Goal: Task Accomplishment & Management: Complete application form

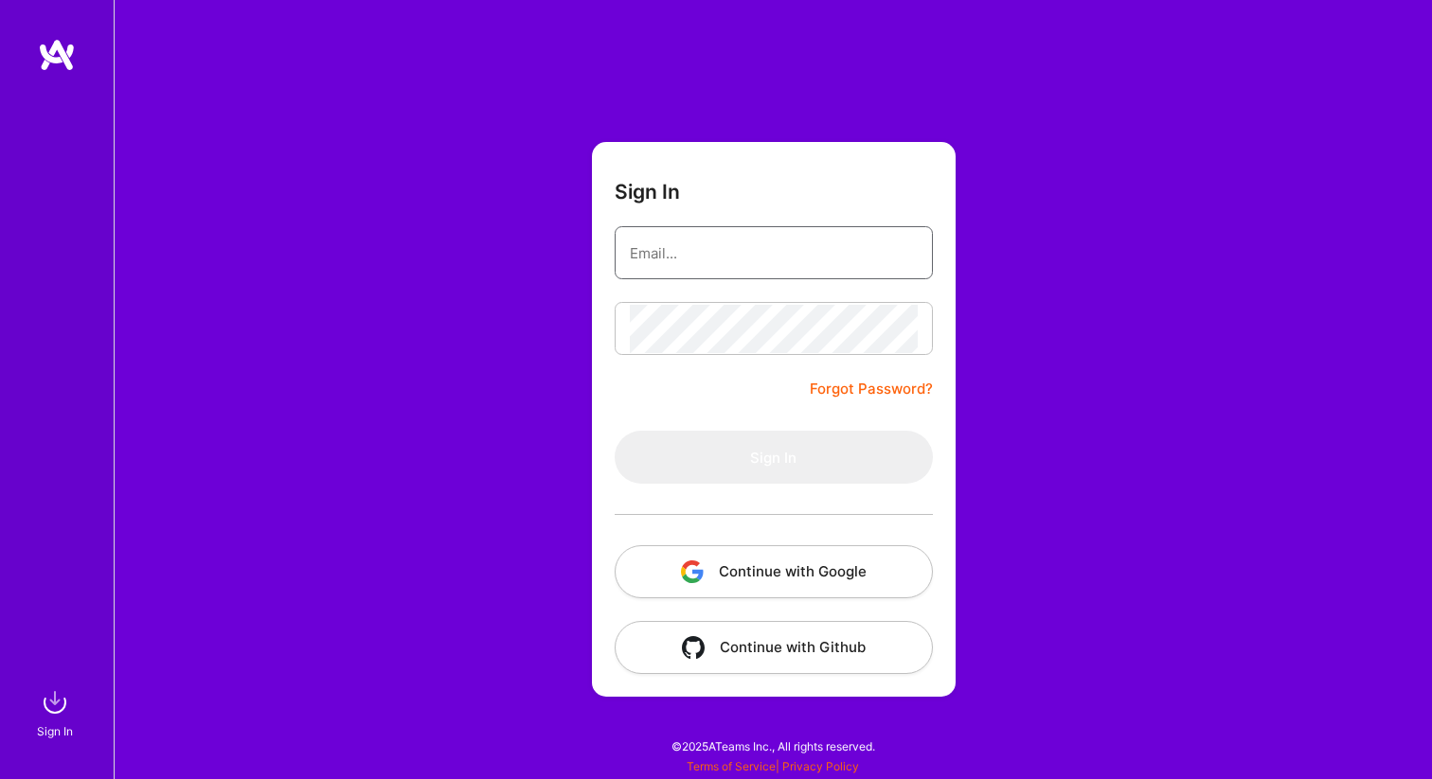
type input "[EMAIL_ADDRESS][DOMAIN_NAME]"
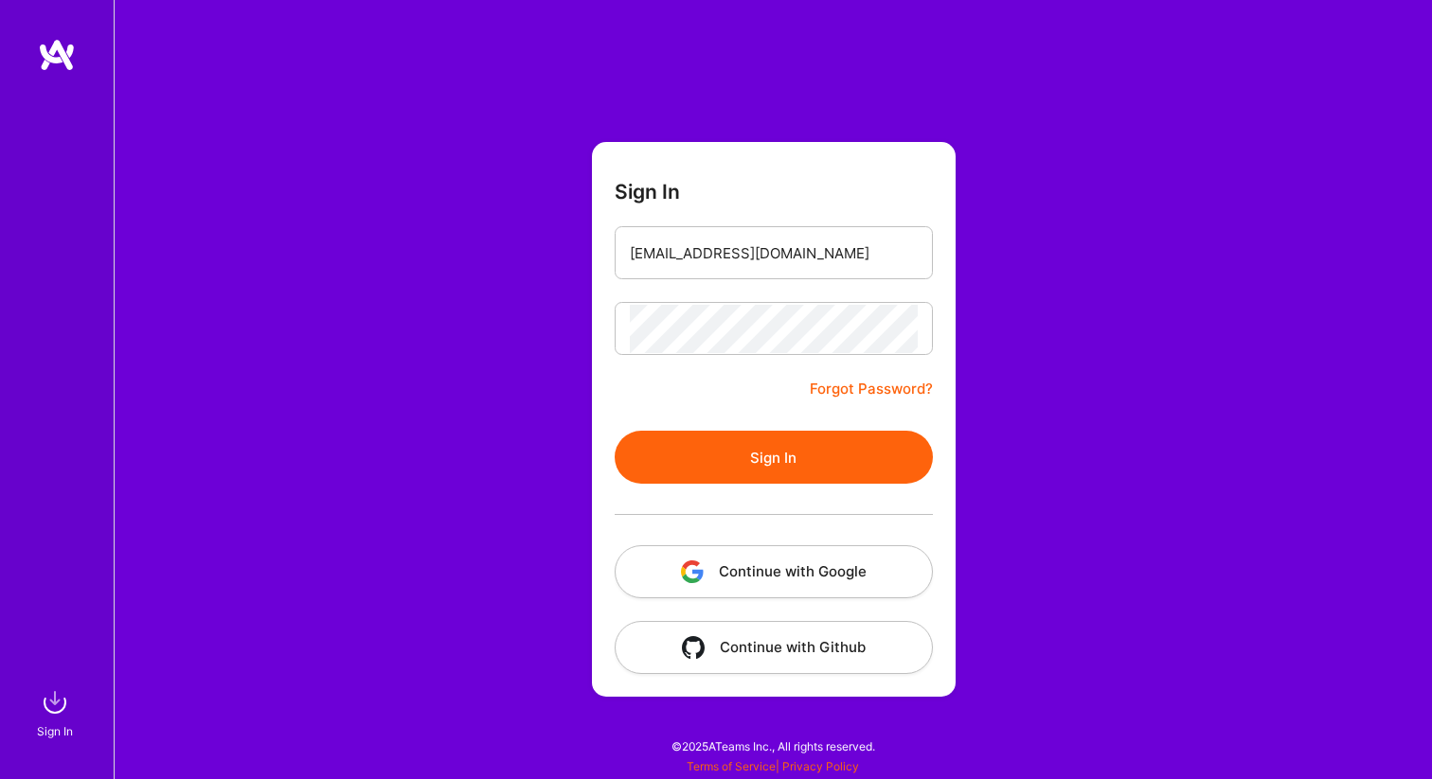
click at [739, 457] on button "Sign In" at bounding box center [773, 457] width 318 height 53
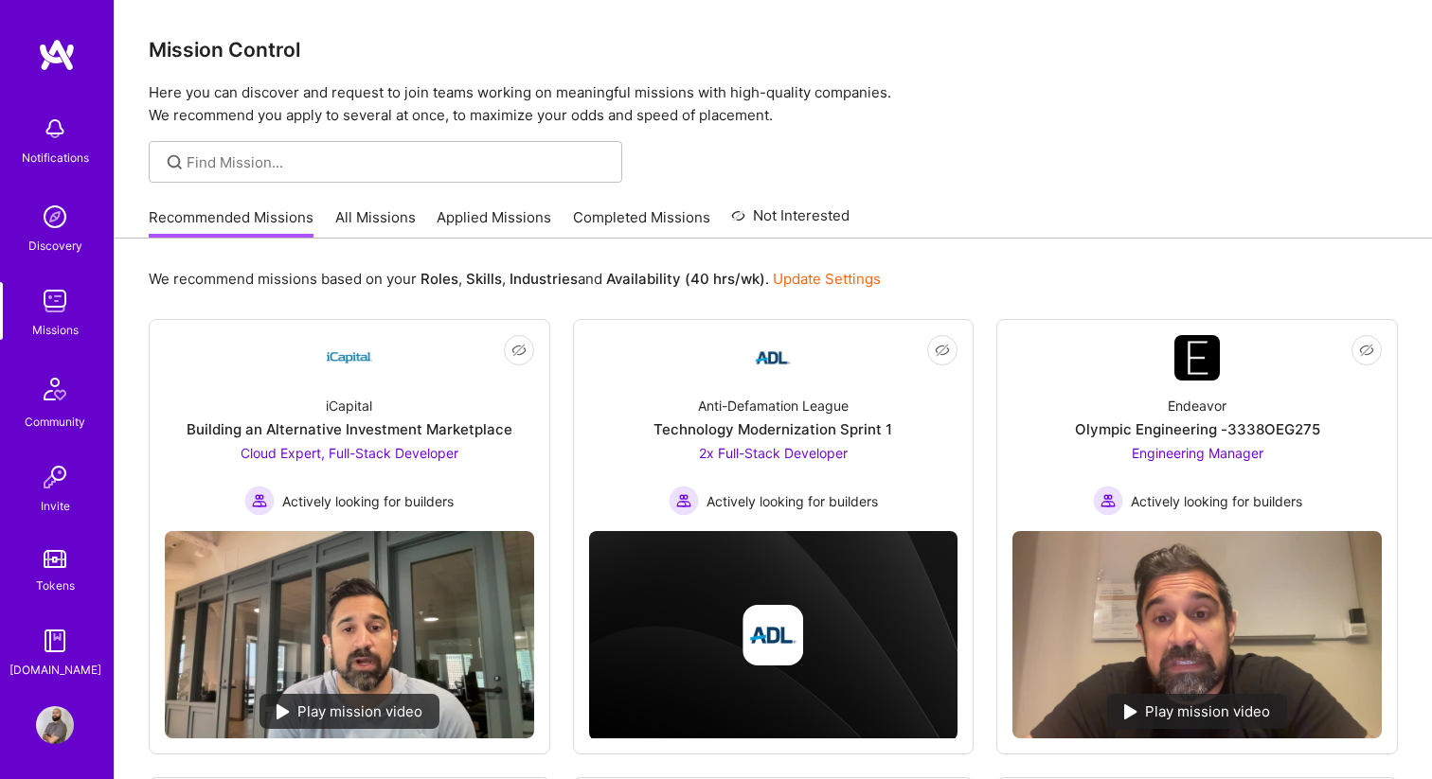
click at [803, 277] on link "Update Settings" at bounding box center [827, 279] width 108 height 18
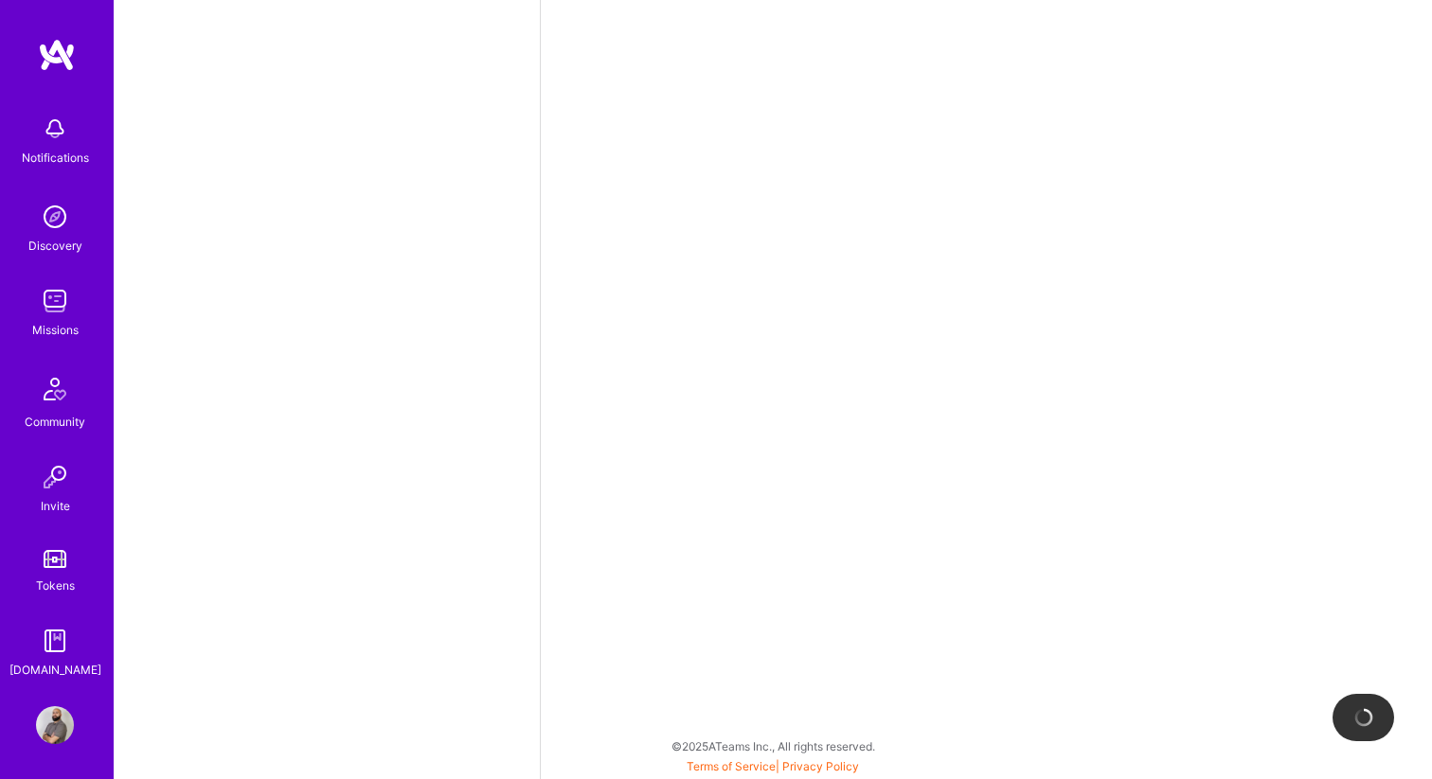
select select "CA"
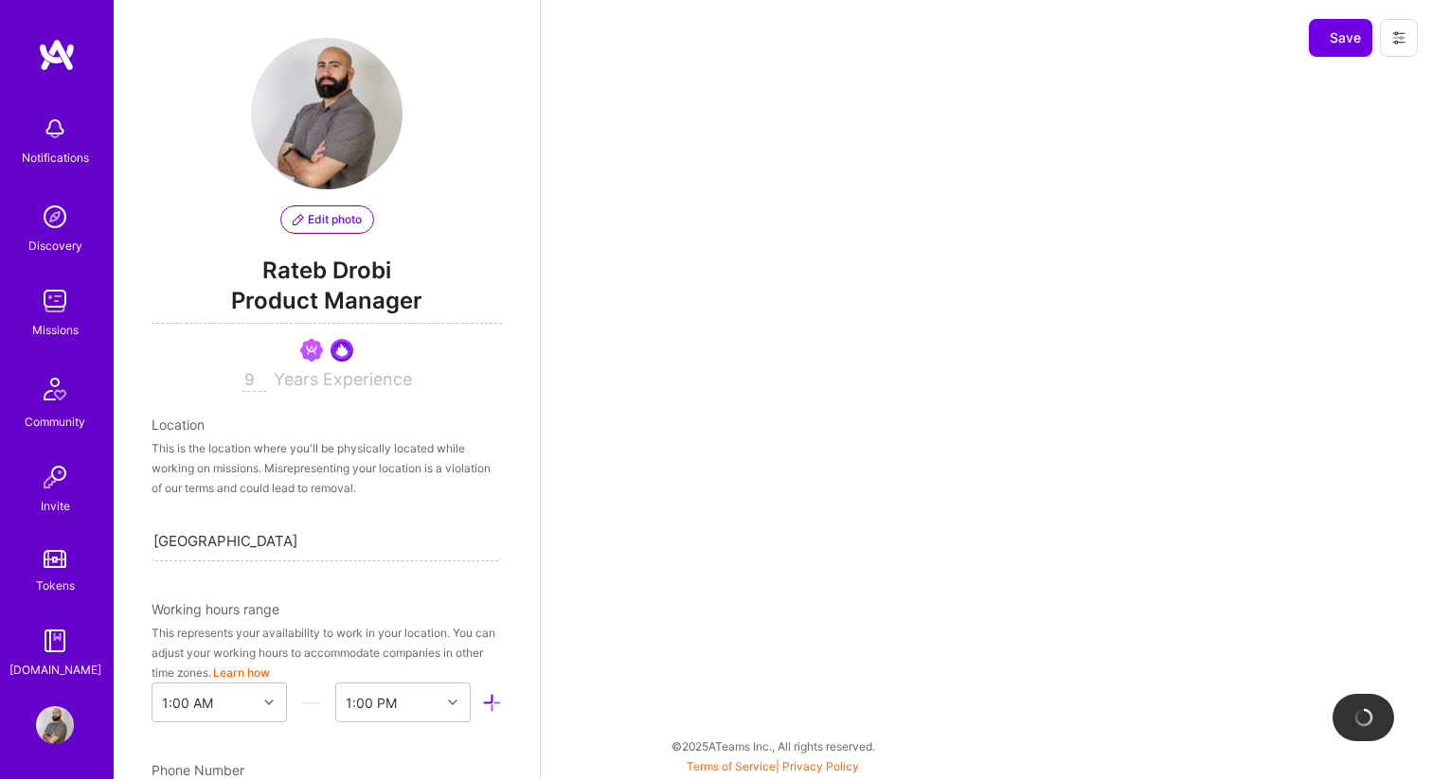
scroll to position [741, 0]
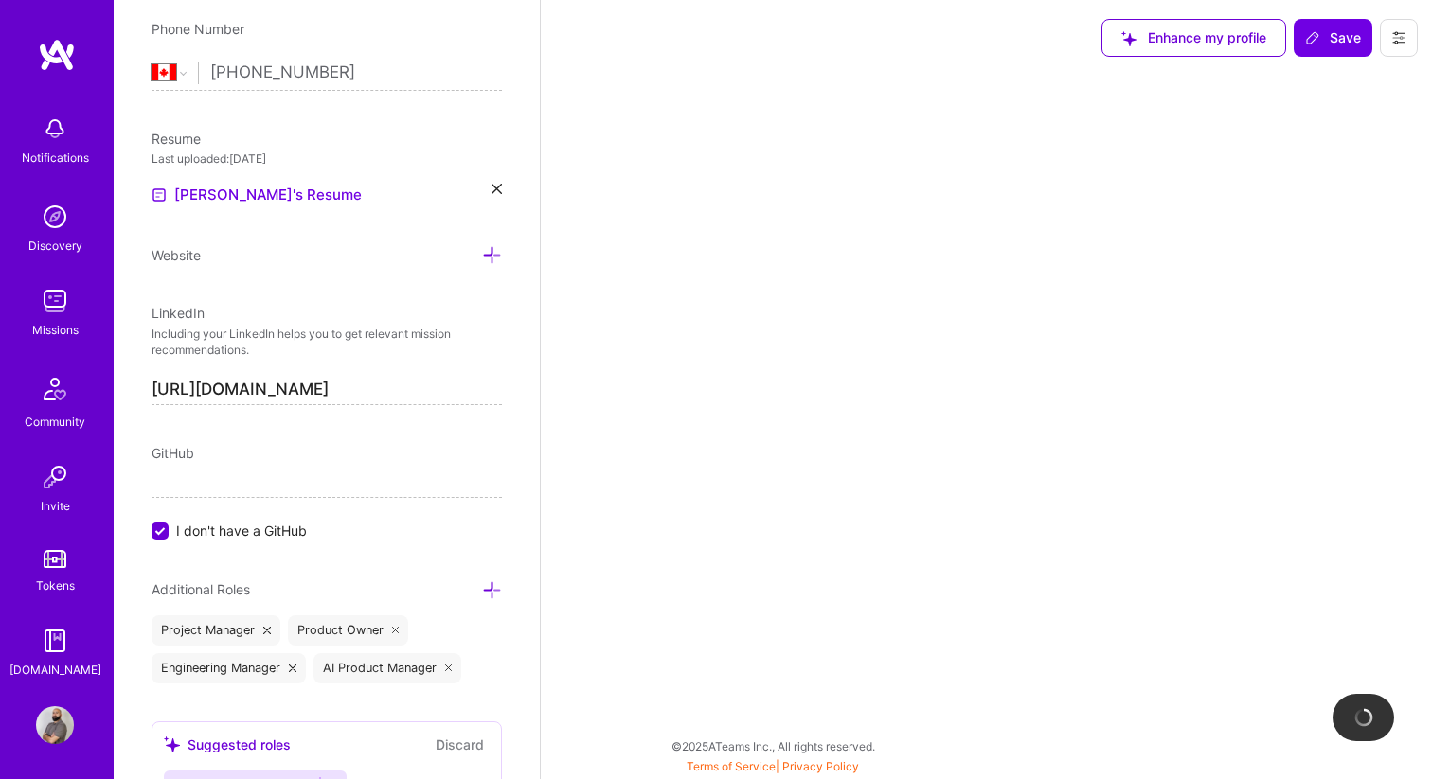
select select "Right Now"
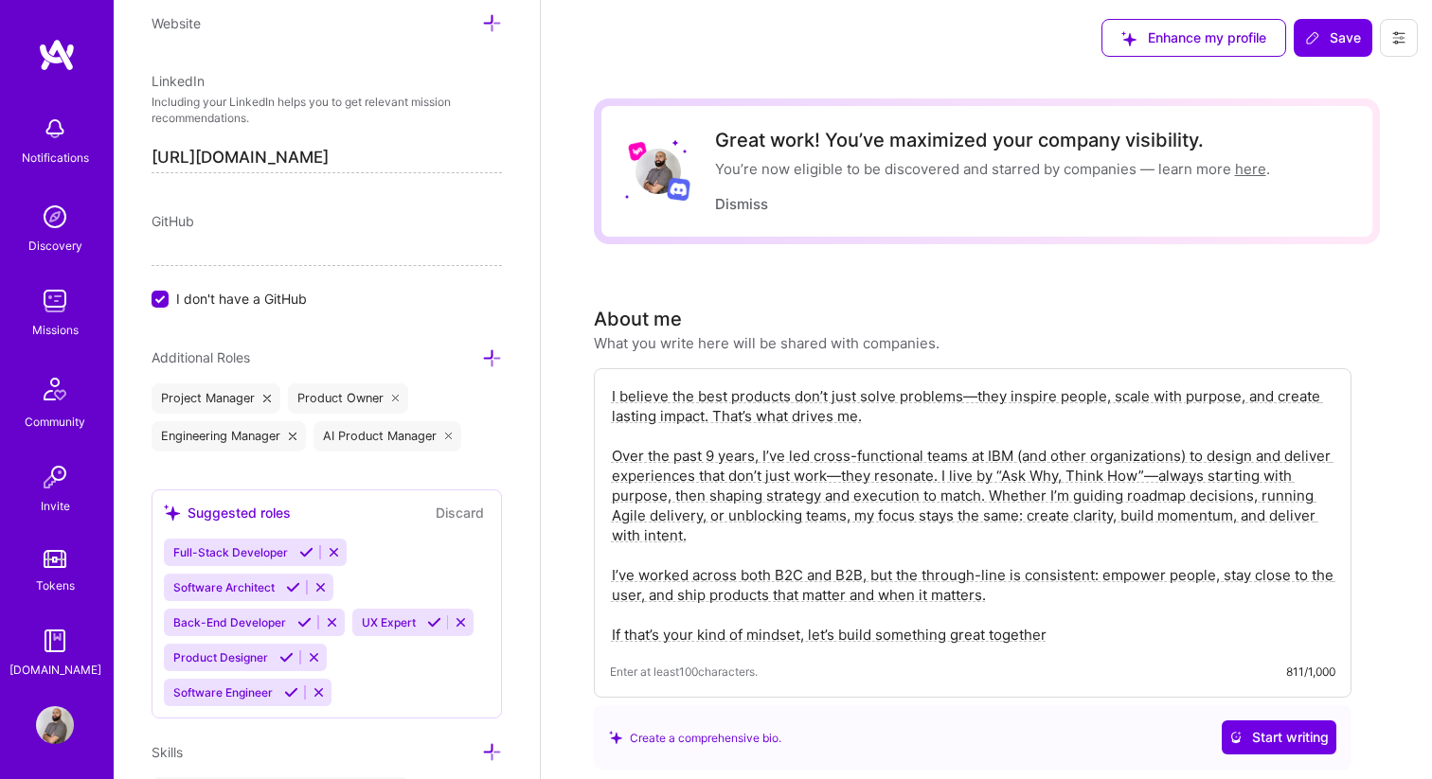
scroll to position [471, 0]
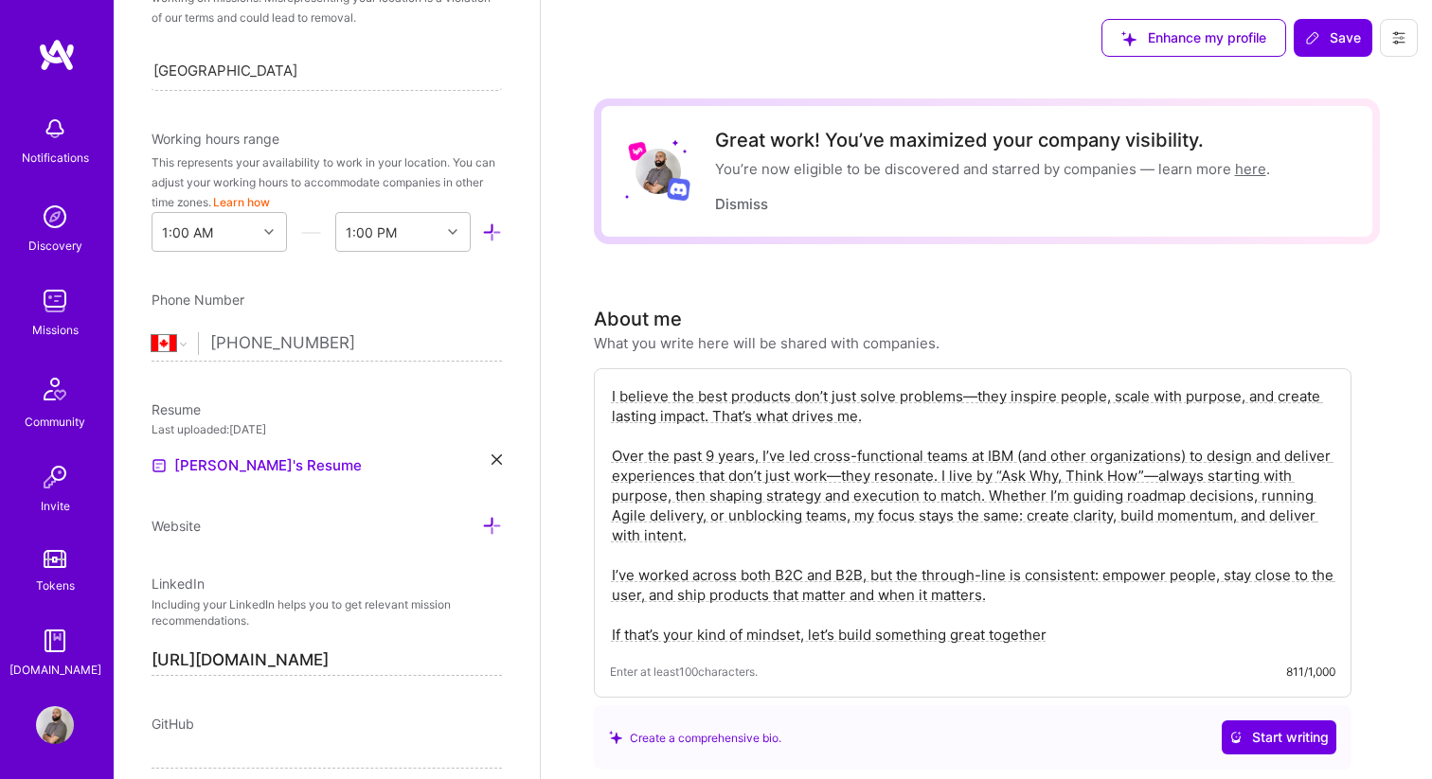
click at [74, 157] on div "Notifications" at bounding box center [55, 158] width 67 height 20
click at [44, 267] on div "Notifications Discovery Missions Community Invite Tokens [DOMAIN_NAME]" at bounding box center [57, 393] width 114 height 574
click at [62, 214] on img at bounding box center [55, 217] width 38 height 38
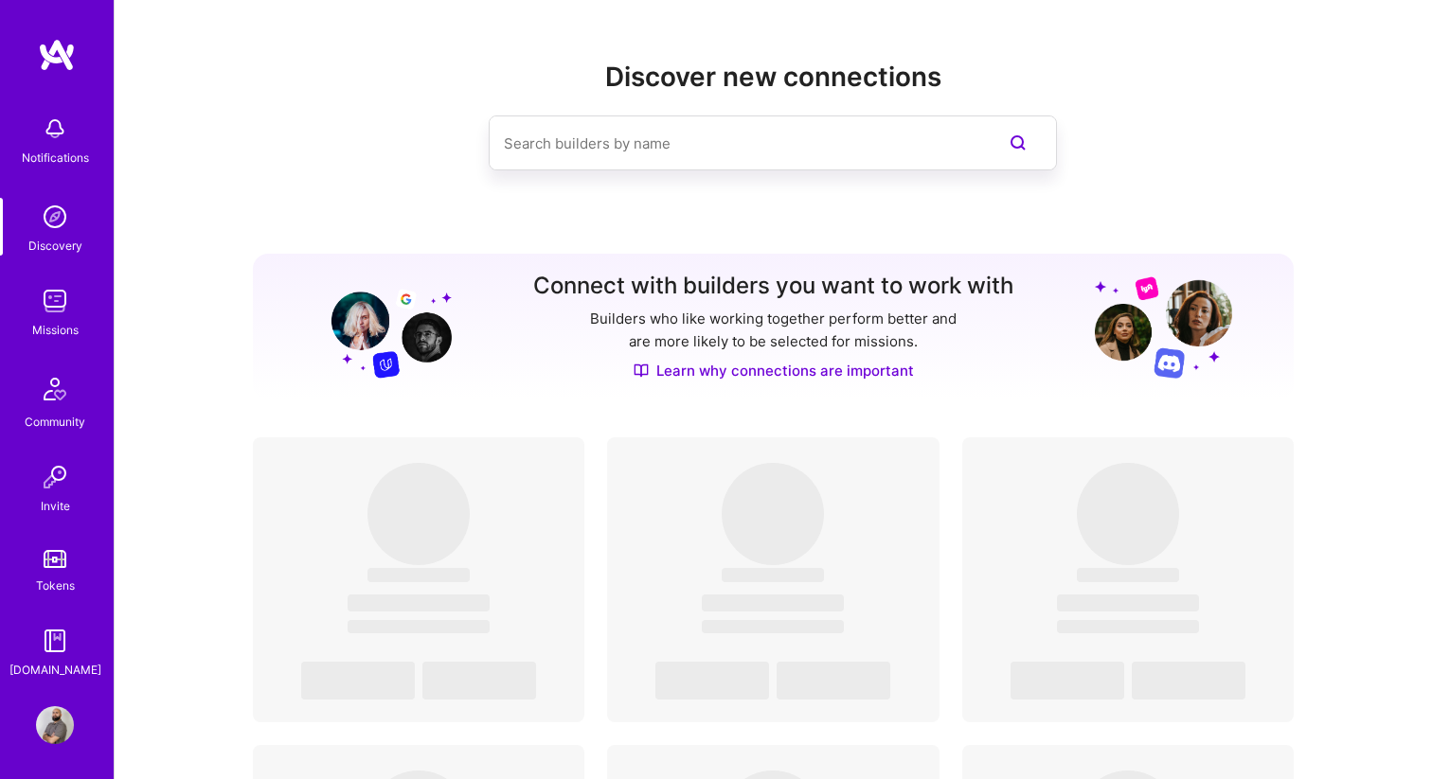
click at [53, 293] on img at bounding box center [55, 301] width 38 height 38
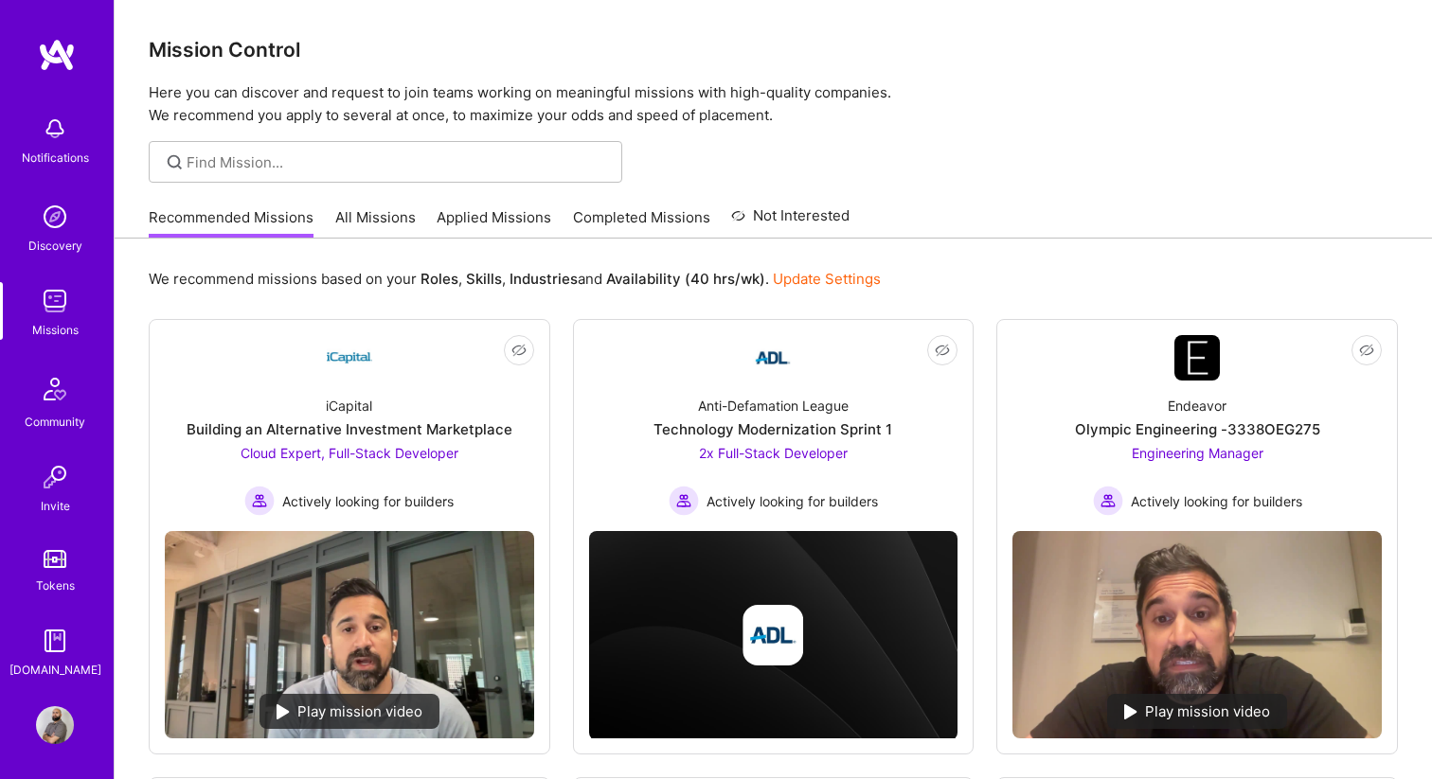
click at [392, 215] on link "All Missions" at bounding box center [375, 222] width 80 height 31
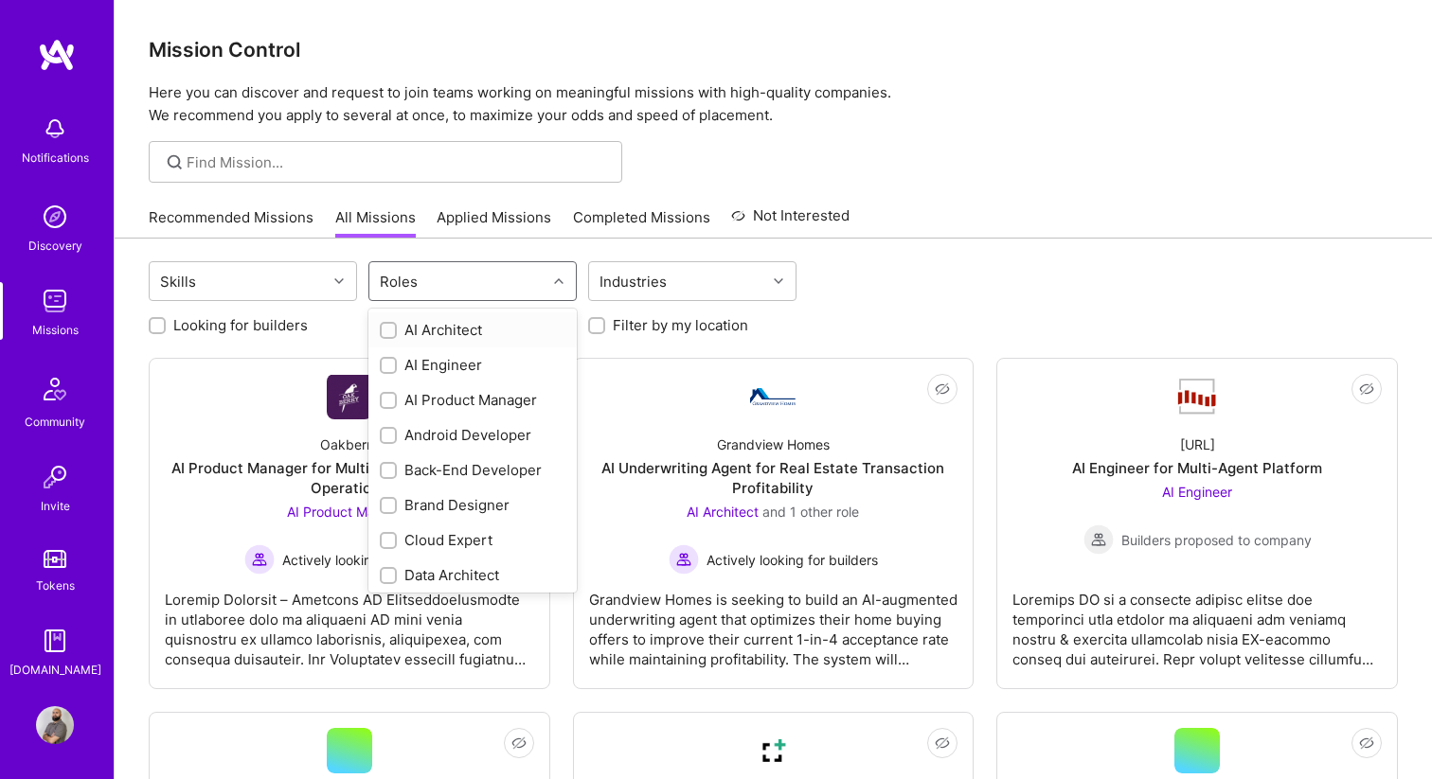
click at [472, 281] on div "Roles" at bounding box center [457, 281] width 177 height 38
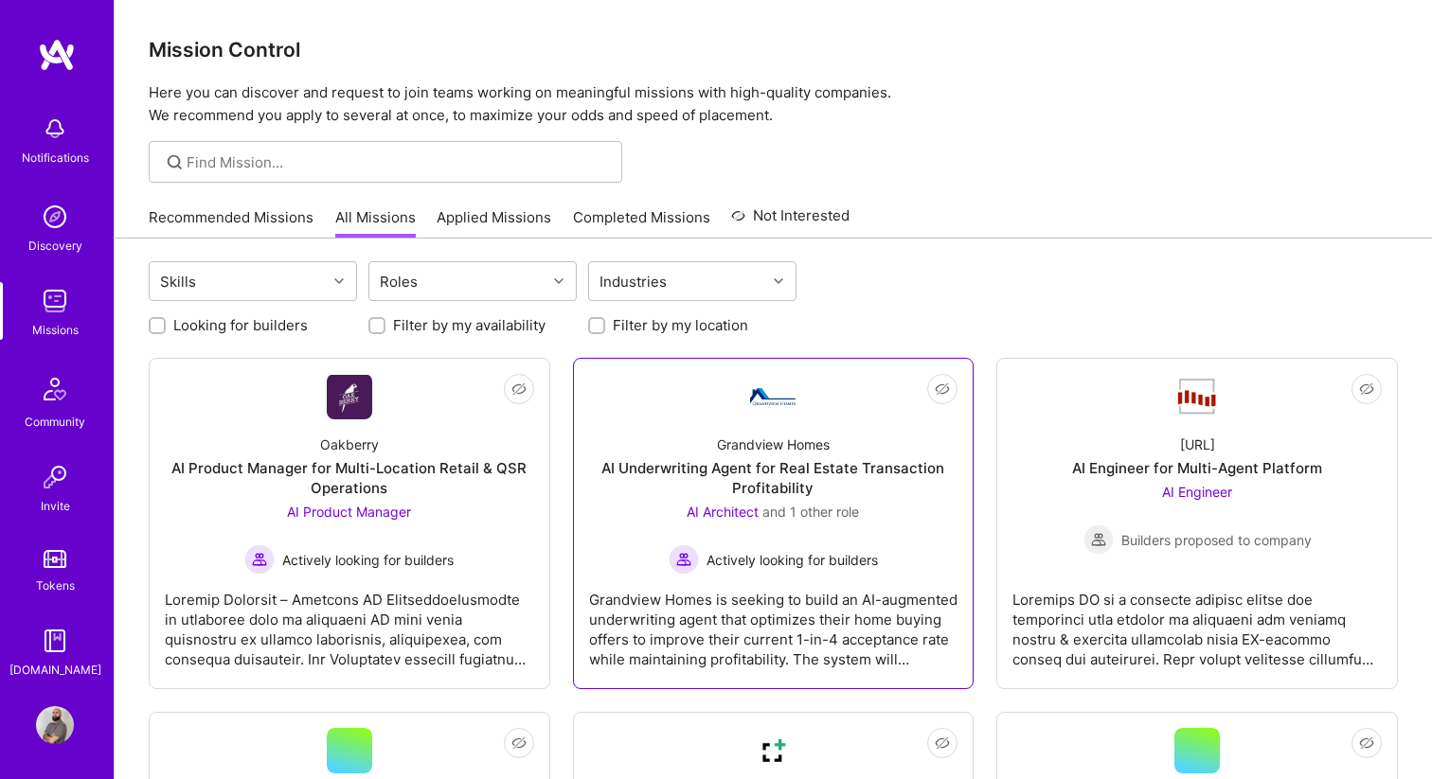
click at [726, 359] on div "Not Interested Grandview Homes AI Underwriting Agent for Real Estate Transactio…" at bounding box center [773, 523] width 401 height 331
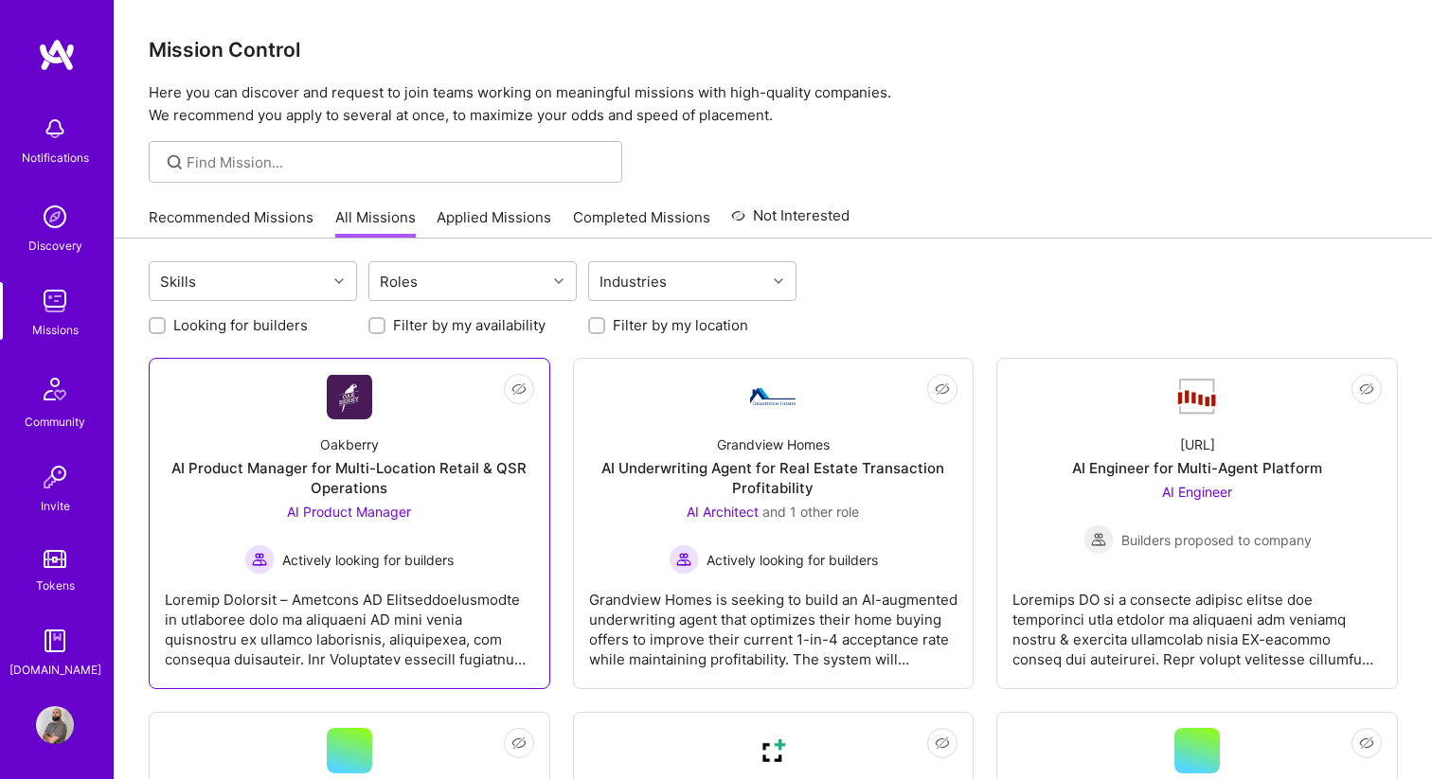
click at [379, 453] on div "Oakberry AI Product Manager for Multi-Location Retail & QSR Operations AI Produ…" at bounding box center [349, 496] width 369 height 155
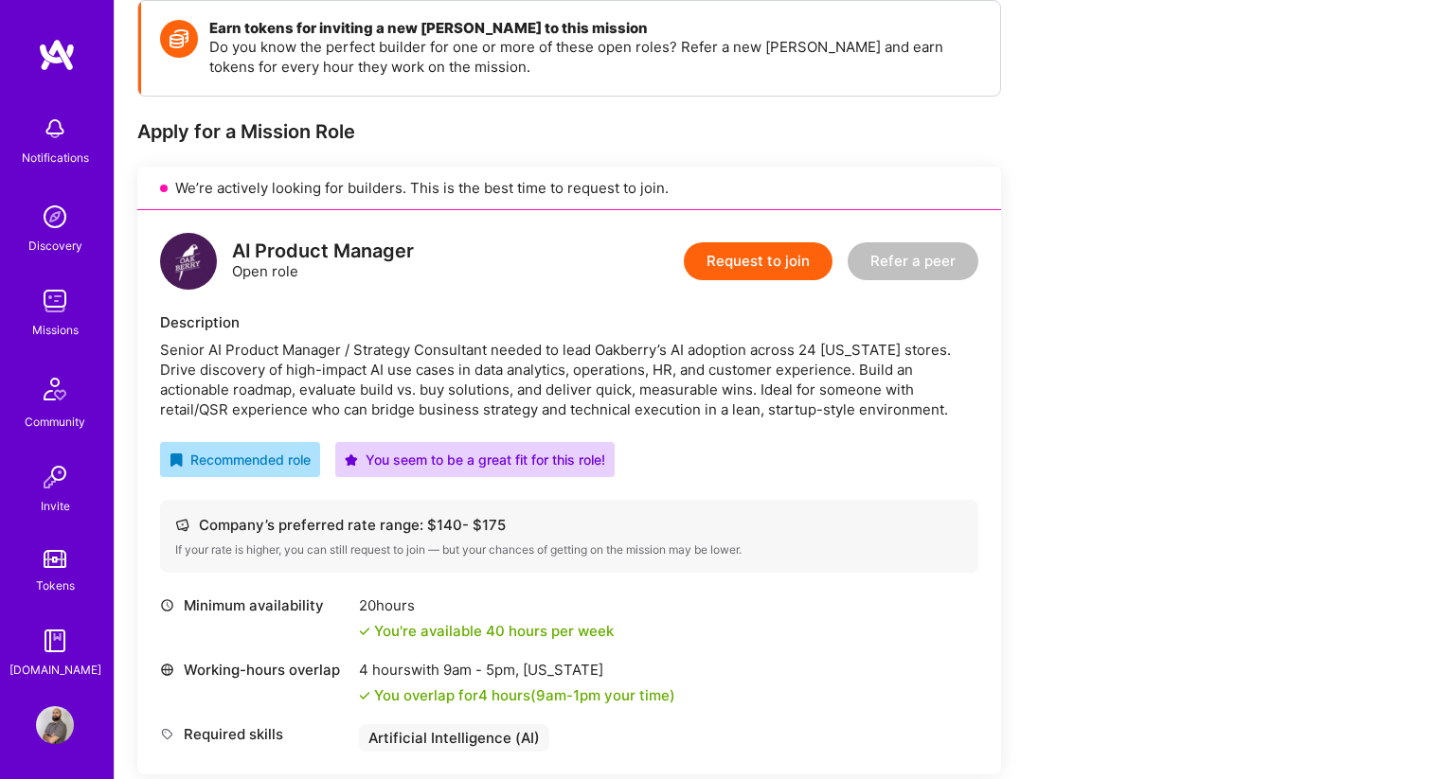
scroll to position [272, 0]
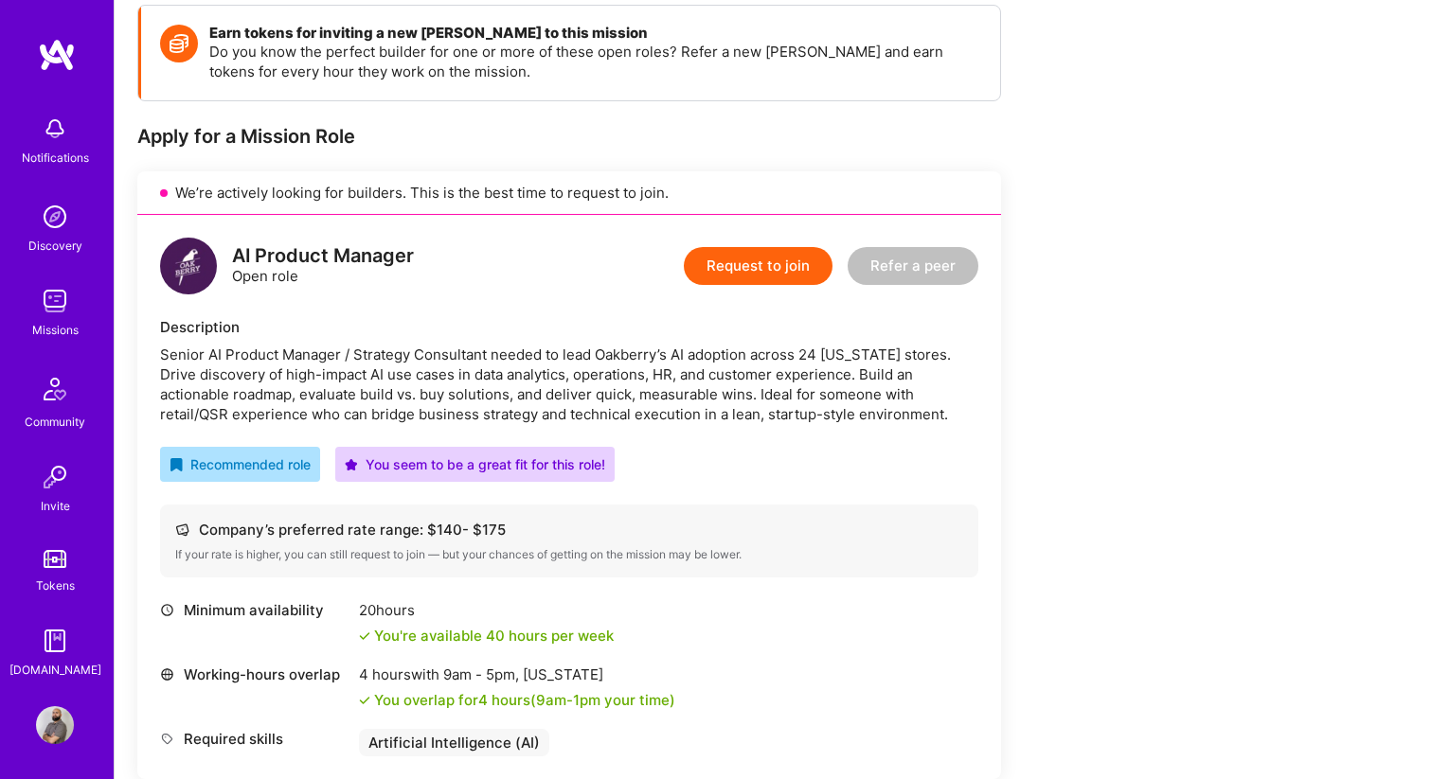
click at [752, 261] on button "Request to join" at bounding box center [758, 266] width 149 height 38
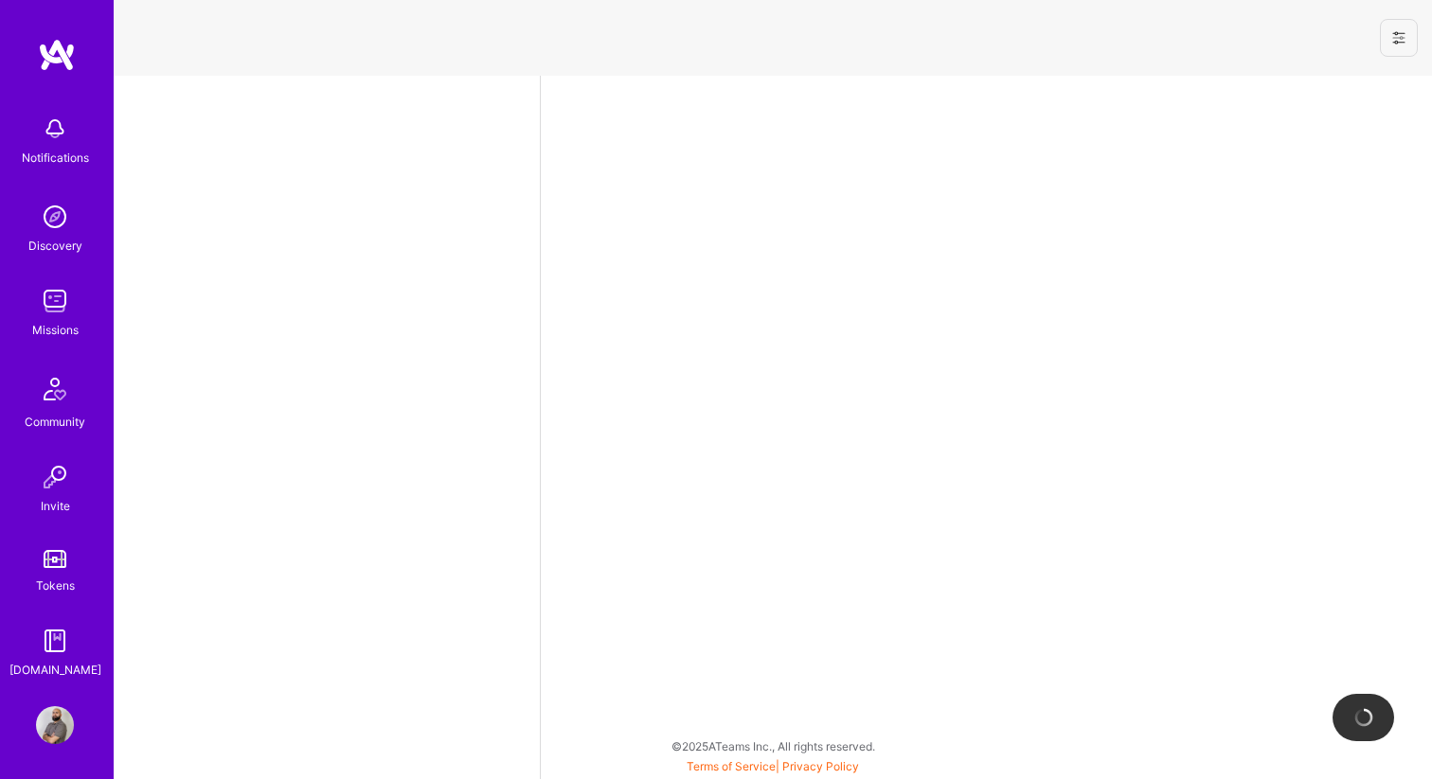
select select "CA"
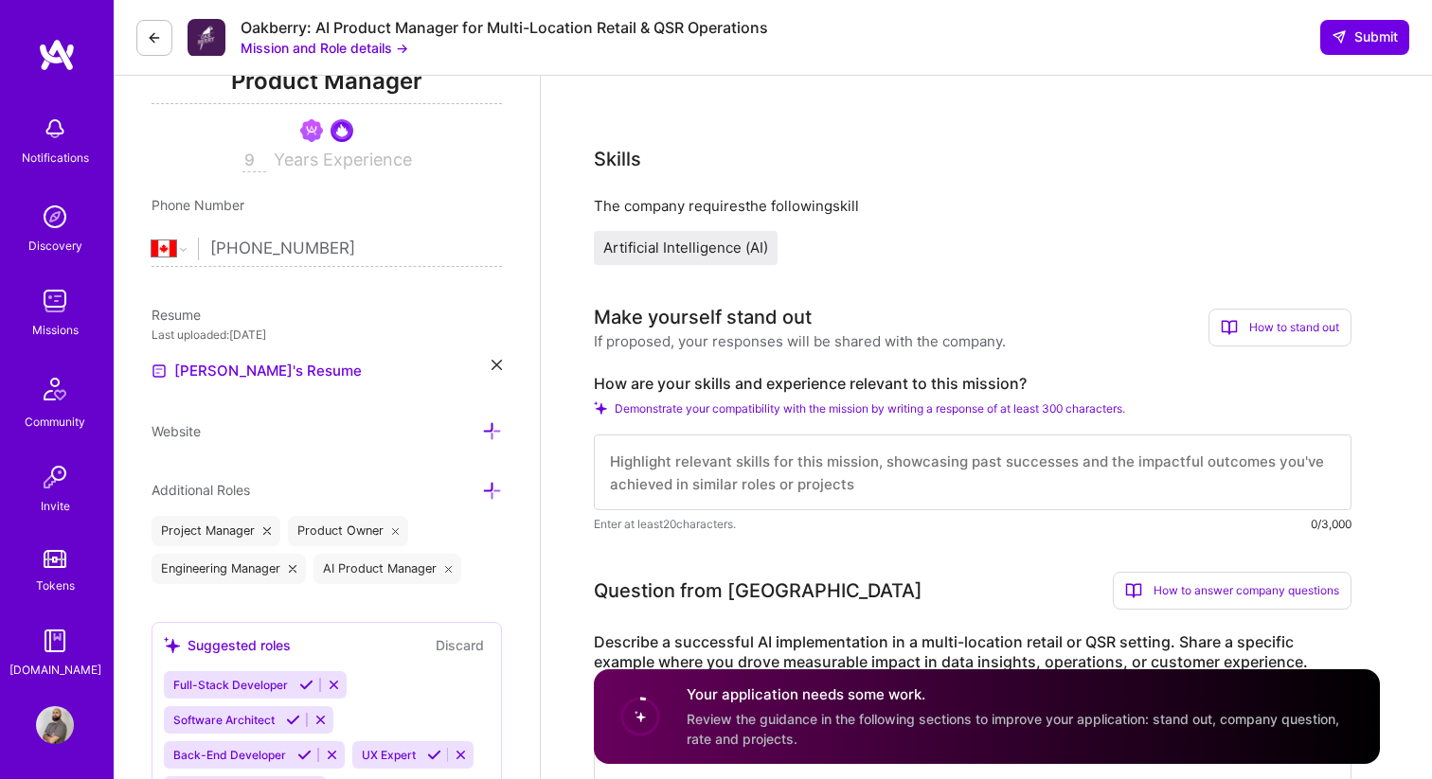
click at [778, 472] on textarea at bounding box center [972, 473] width 757 height 76
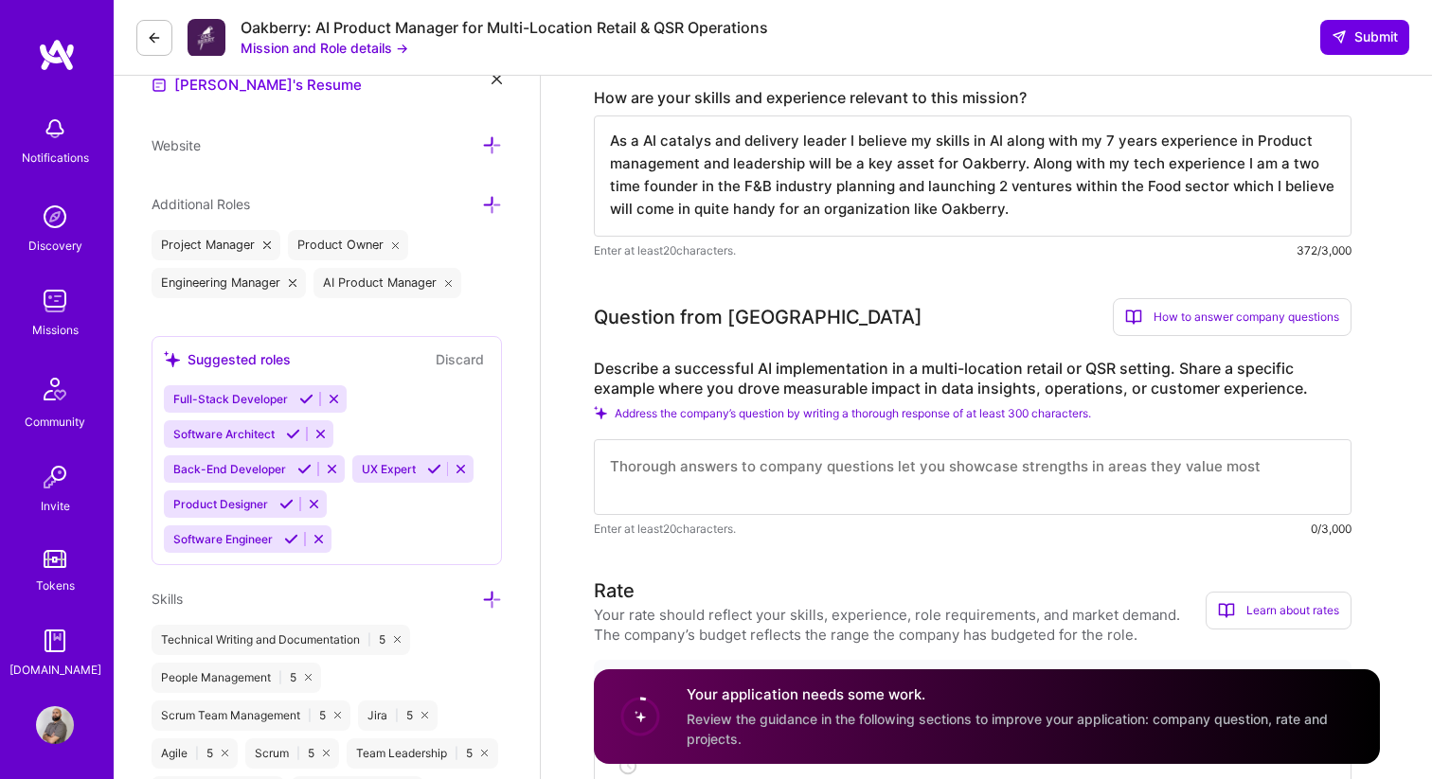
scroll to position [591, 0]
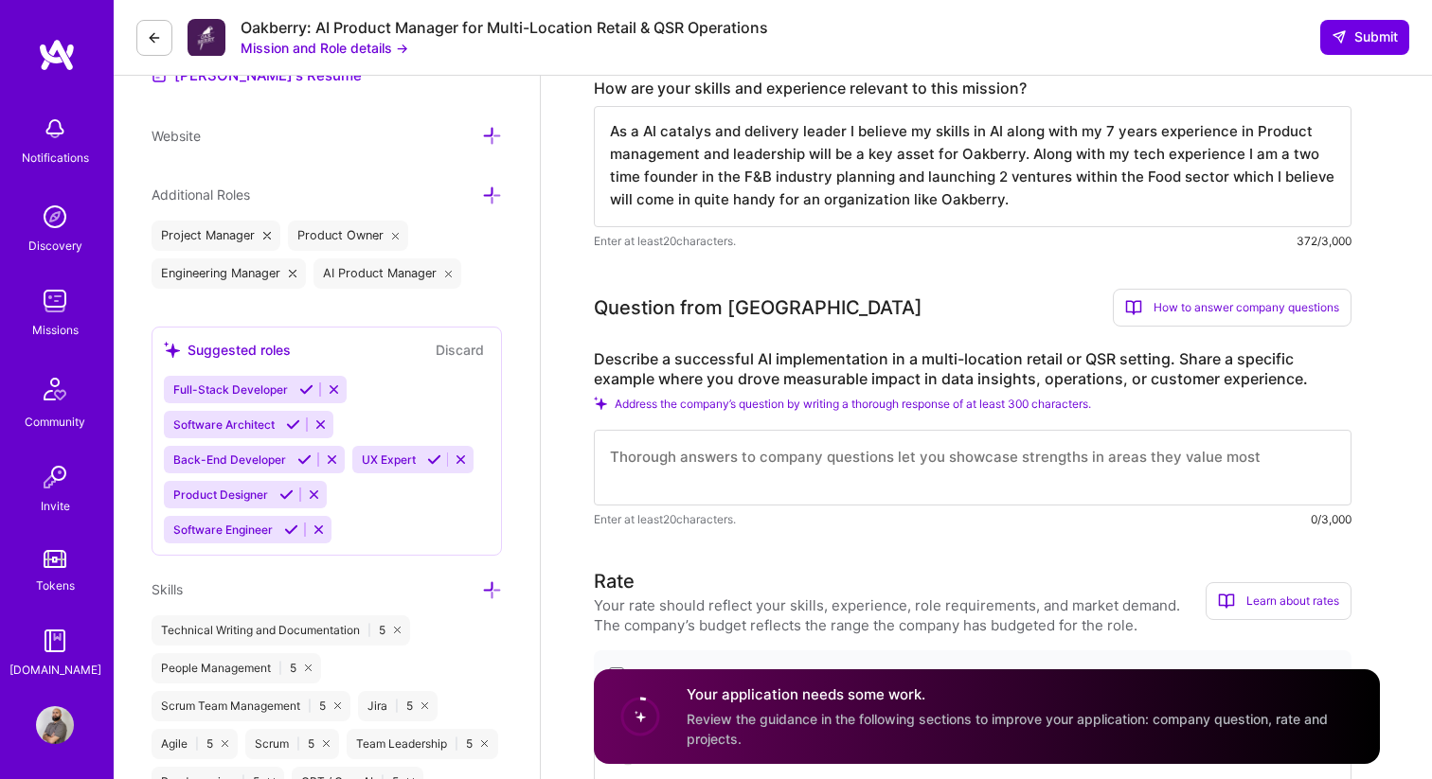
type textarea "As a AI catalys and delivery leader I believe my skills in AI along with my 7 y…"
click at [830, 471] on textarea at bounding box center [972, 468] width 757 height 76
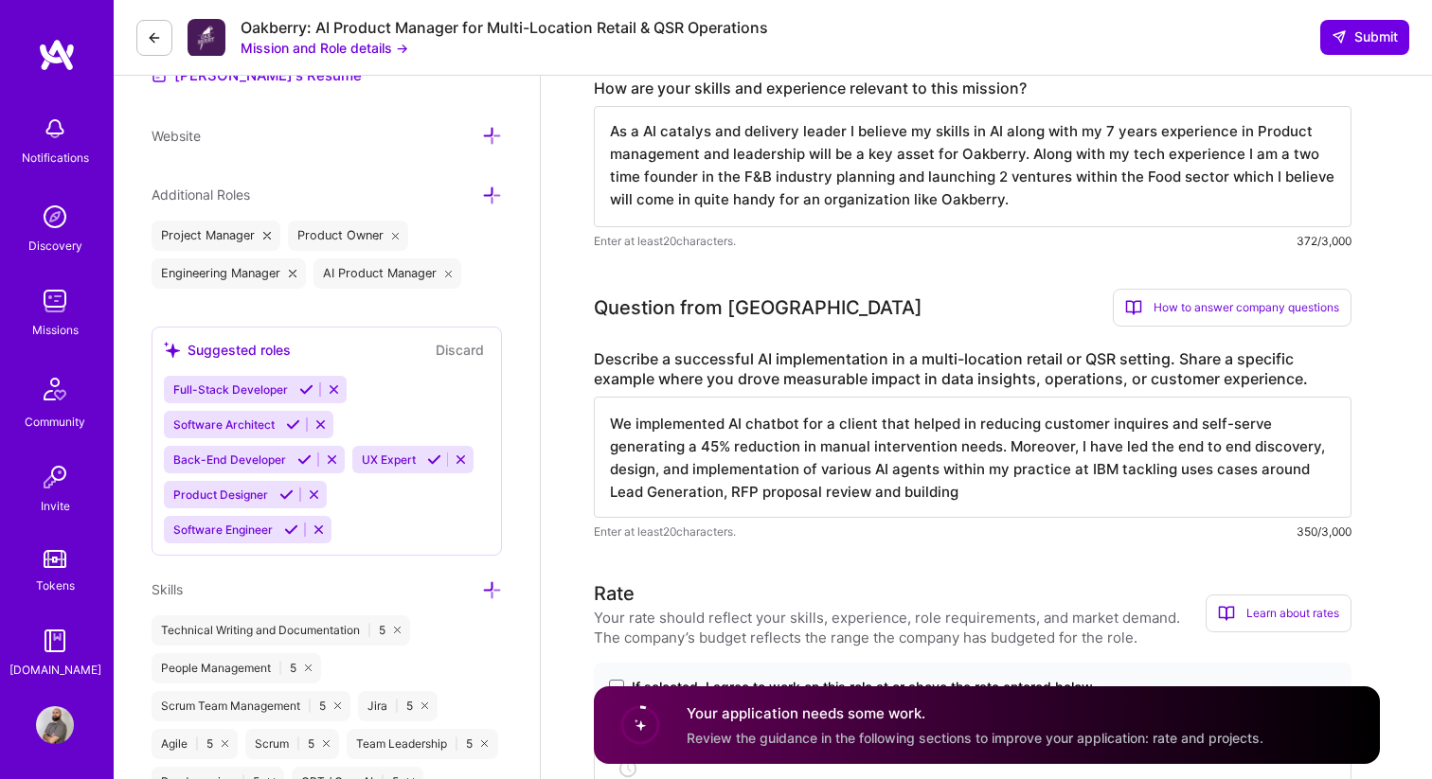
click at [720, 494] on textarea "We implemented AI chatbot for a client that helped in reducing customer inquire…" at bounding box center [972, 457] width 757 height 121
click at [1078, 493] on textarea "We implemented AI chatbot for a client that helped in reducing customer inquire…" at bounding box center [972, 457] width 757 height 121
click at [803, 494] on textarea "We implemented AI chatbot for a client that helped in reducing customer inquire…" at bounding box center [972, 457] width 757 height 121
click at [1213, 501] on textarea "We implemented AI chatbot for a client that helped in reducing customer inquire…" at bounding box center [972, 457] width 757 height 121
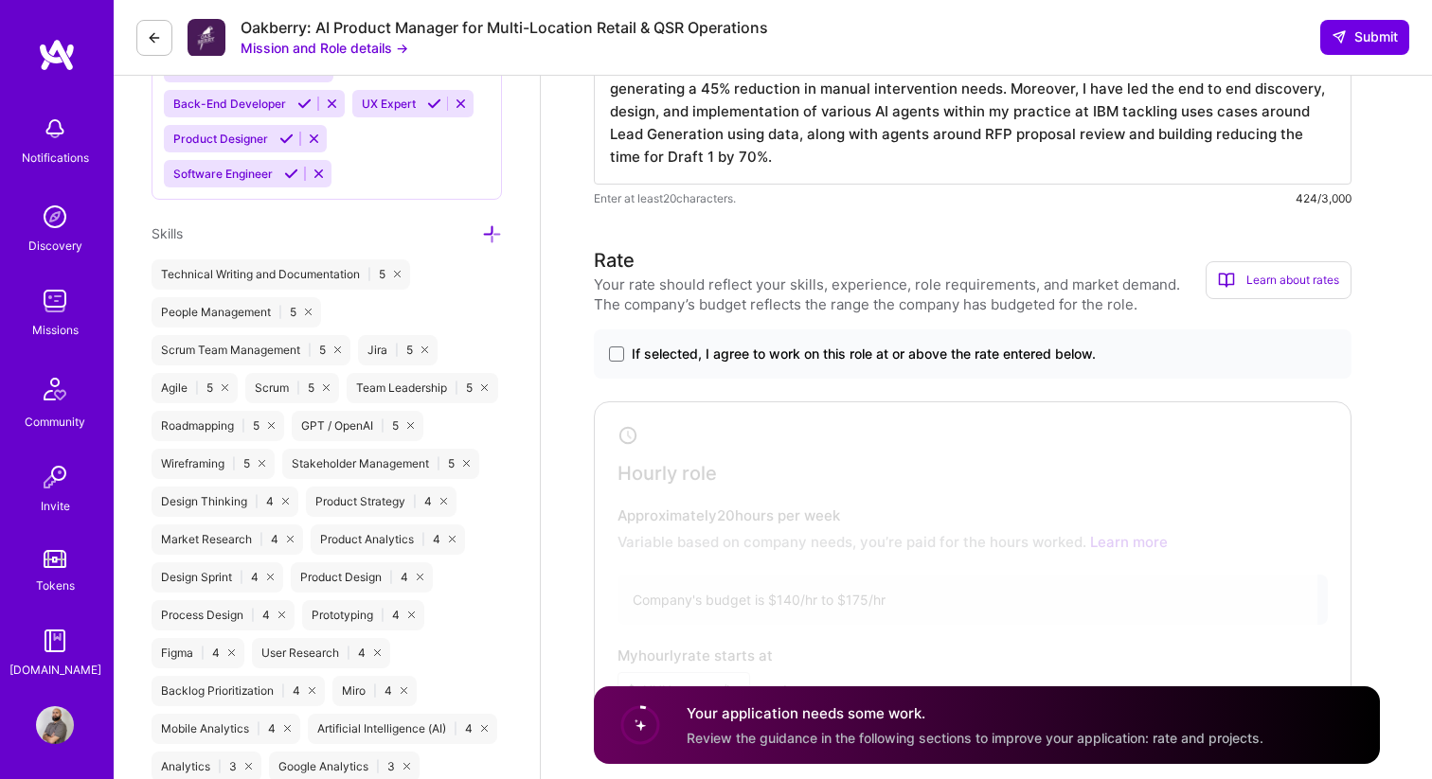
scroll to position [954, 0]
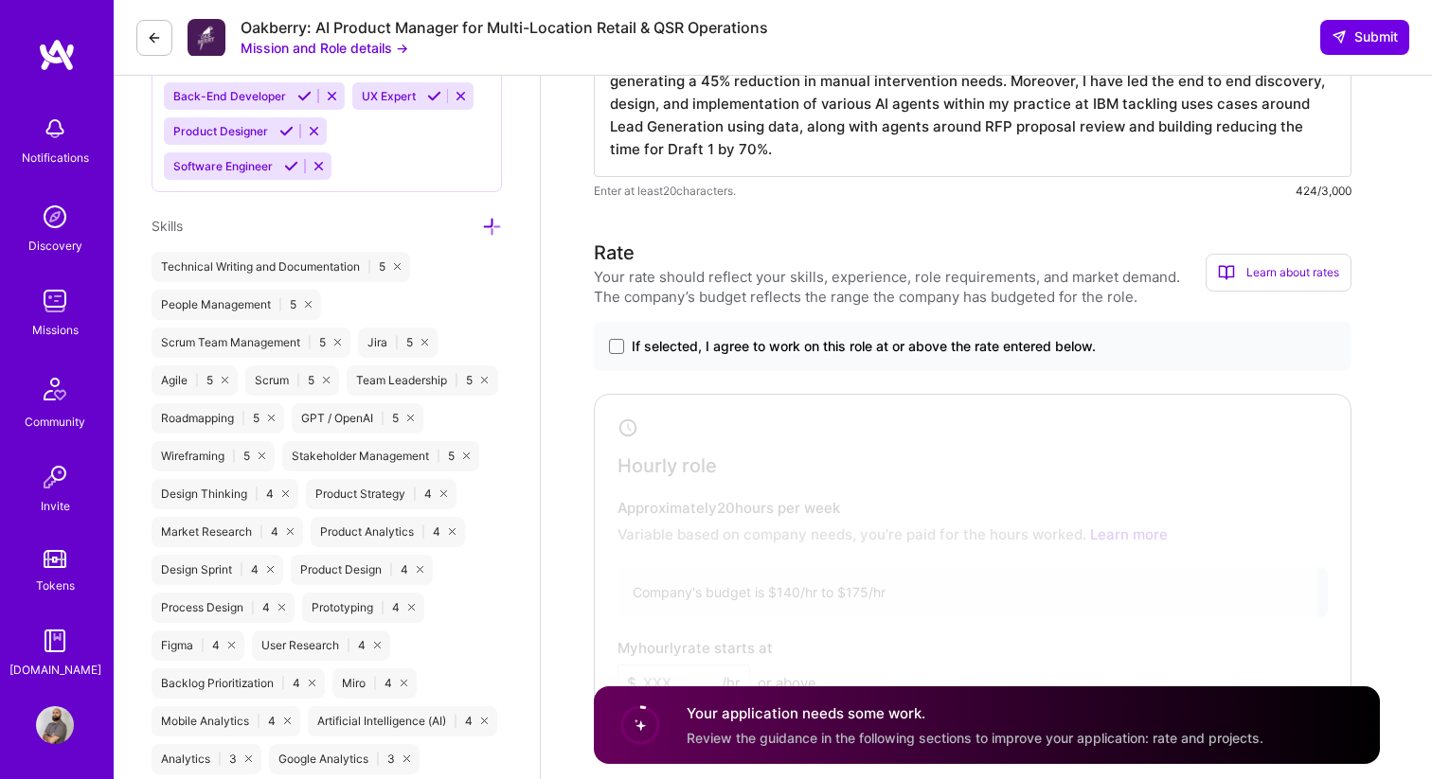
type textarea "We implemented AI chatbot for a client that helped in reducing customer inquire…"
click at [796, 353] on span "If selected, I agree to work on this role at or above the rate entered below." at bounding box center [863, 346] width 464 height 19
click at [0, 0] on input "If selected, I agree to work on this role at or above the rate entered below." at bounding box center [0, 0] width 0 height 0
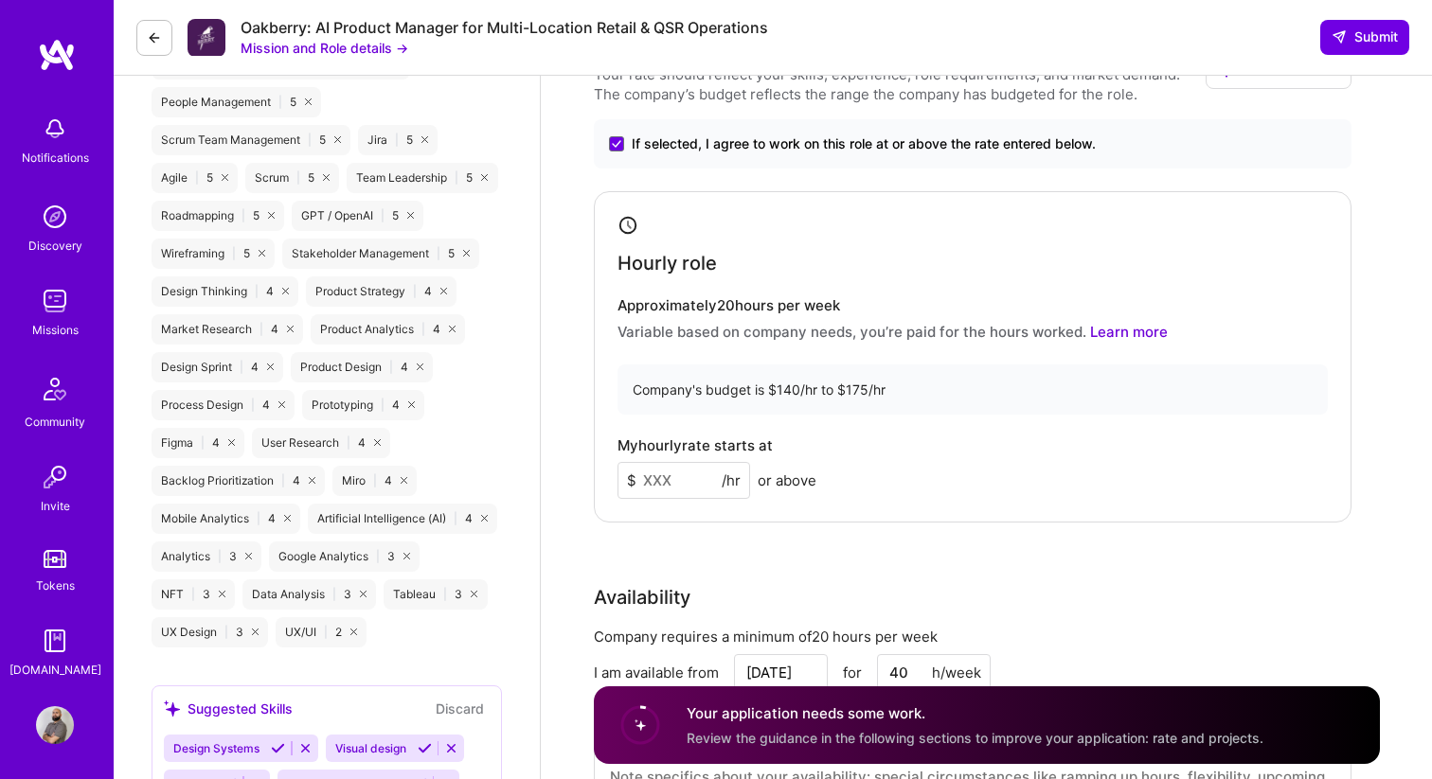
scroll to position [1159, 0]
click at [673, 471] on input at bounding box center [683, 478] width 133 height 37
click at [824, 605] on div "Availability" at bounding box center [972, 595] width 757 height 28
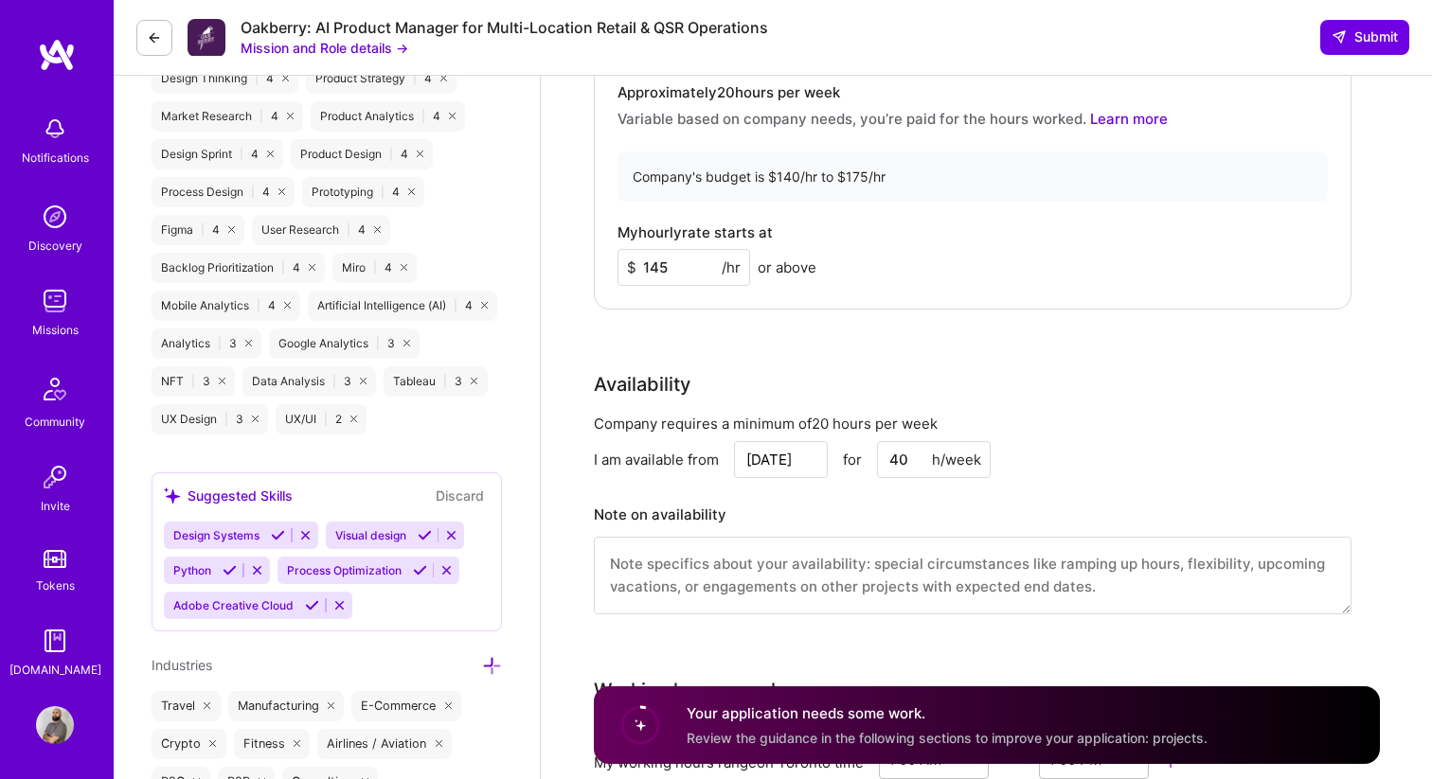
scroll to position [1380, 0]
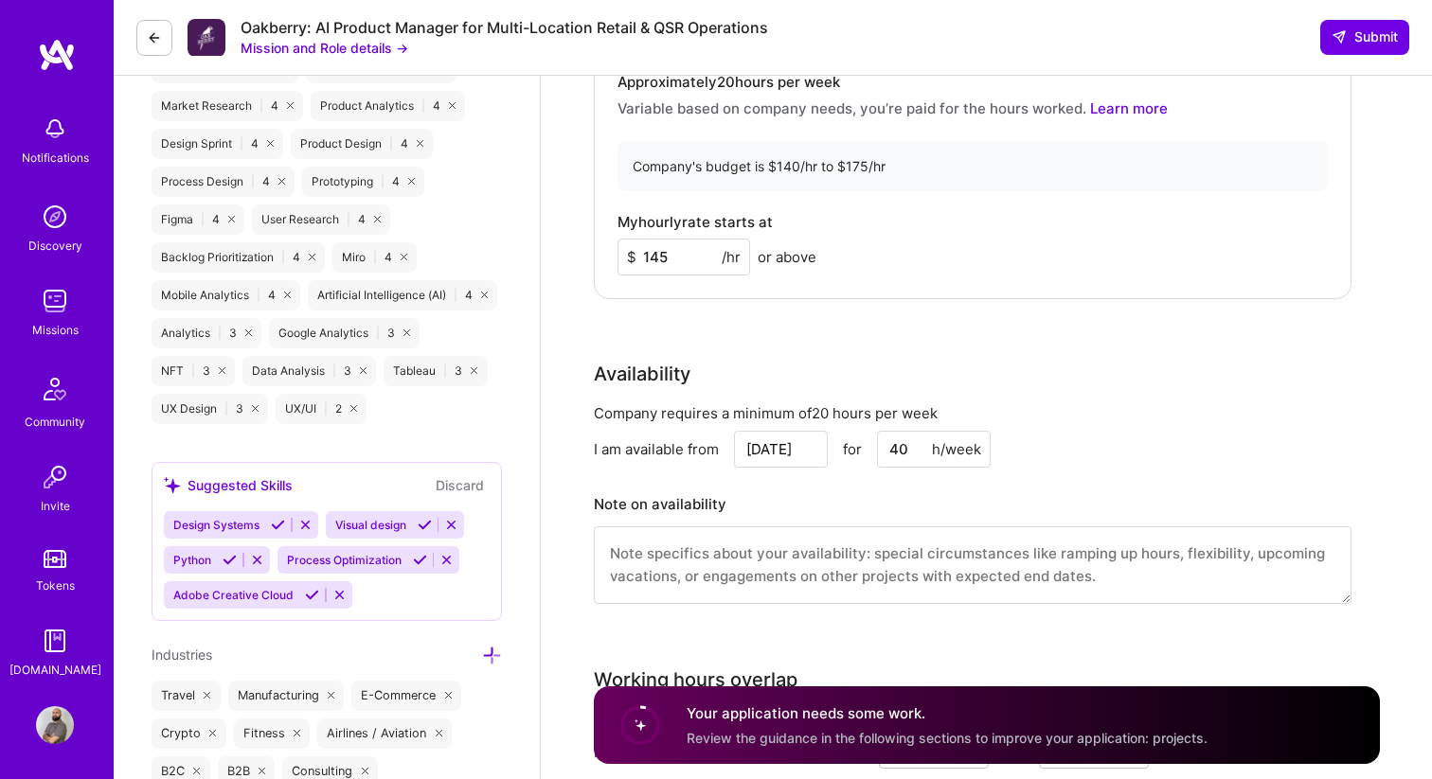
click at [685, 244] on input "145" at bounding box center [683, 257] width 133 height 37
click at [682, 254] on input "145" at bounding box center [683, 257] width 133 height 37
type input "140"
click at [769, 288] on div "Hourly role Approximately 20 hours per week Variable based on company needs, yo…" at bounding box center [972, 133] width 757 height 331
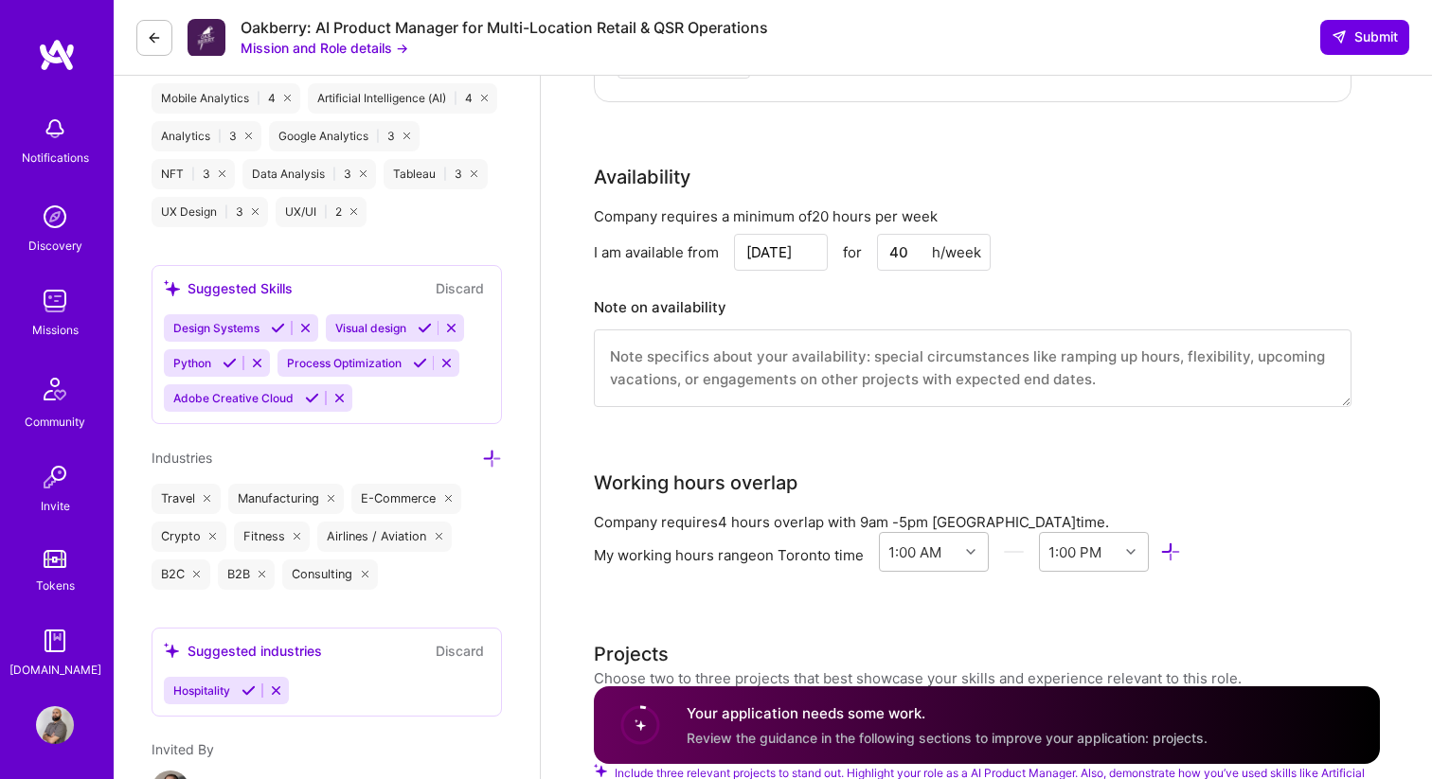
scroll to position [1586, 0]
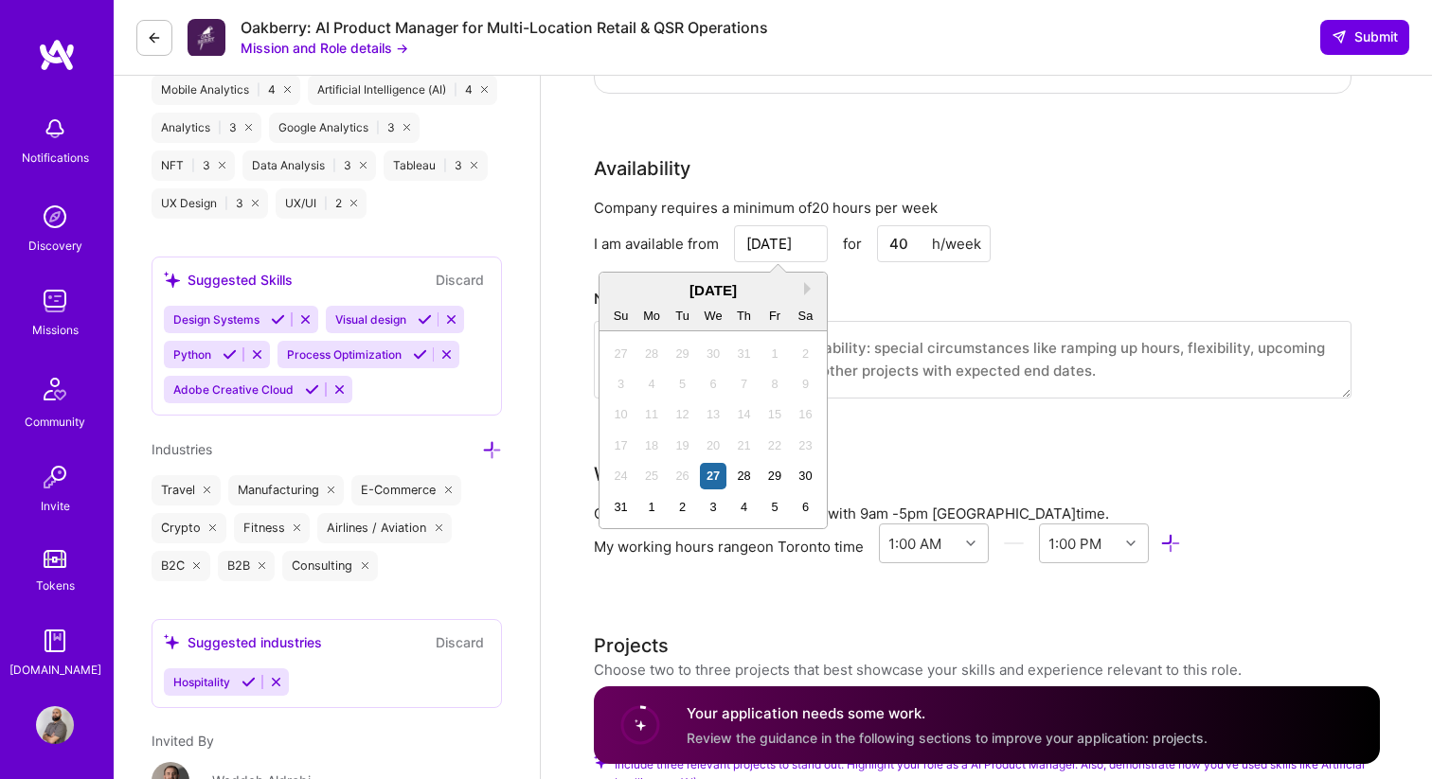
click at [790, 244] on input "[DATE]" at bounding box center [781, 243] width 94 height 37
click at [655, 509] on div "1" at bounding box center [652, 507] width 26 height 26
type input "[DATE]"
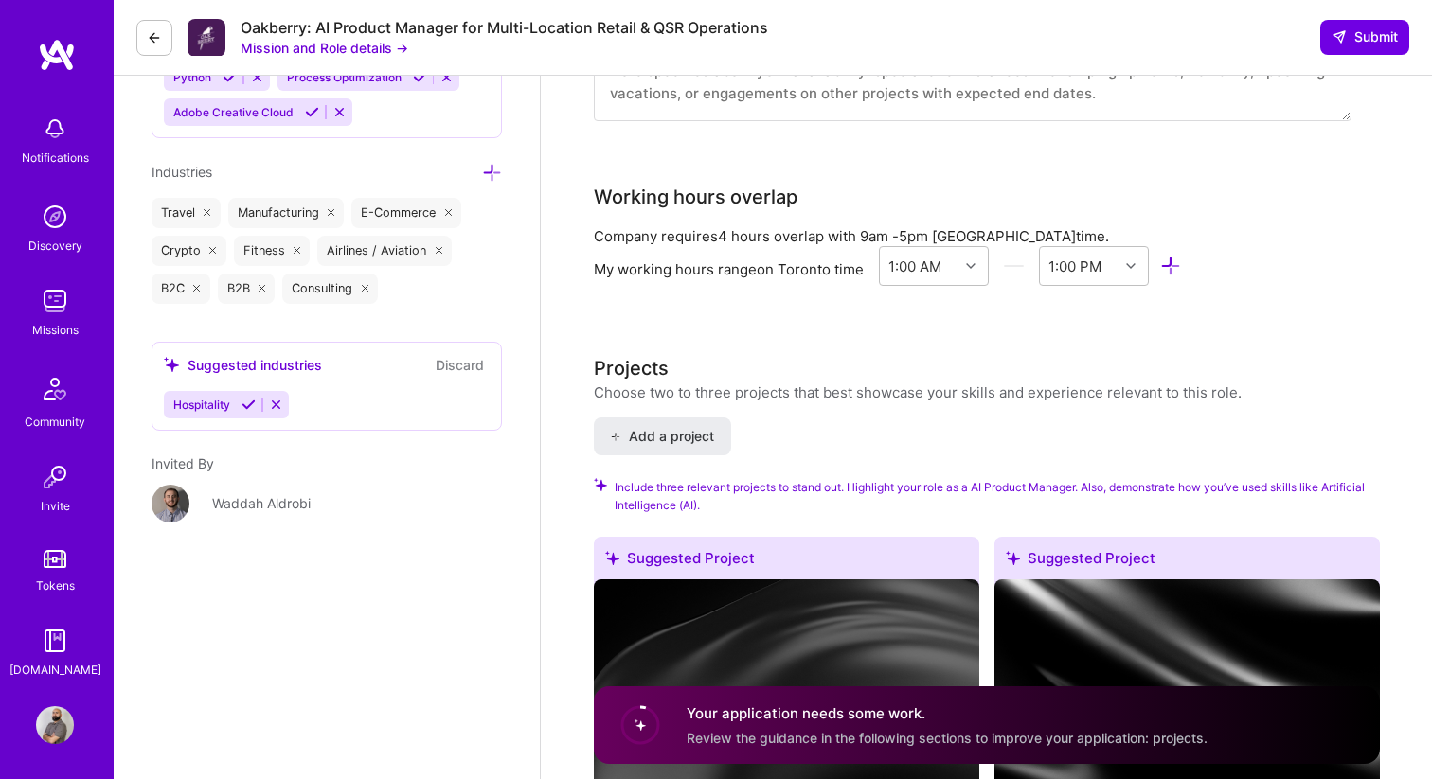
scroll to position [1856, 0]
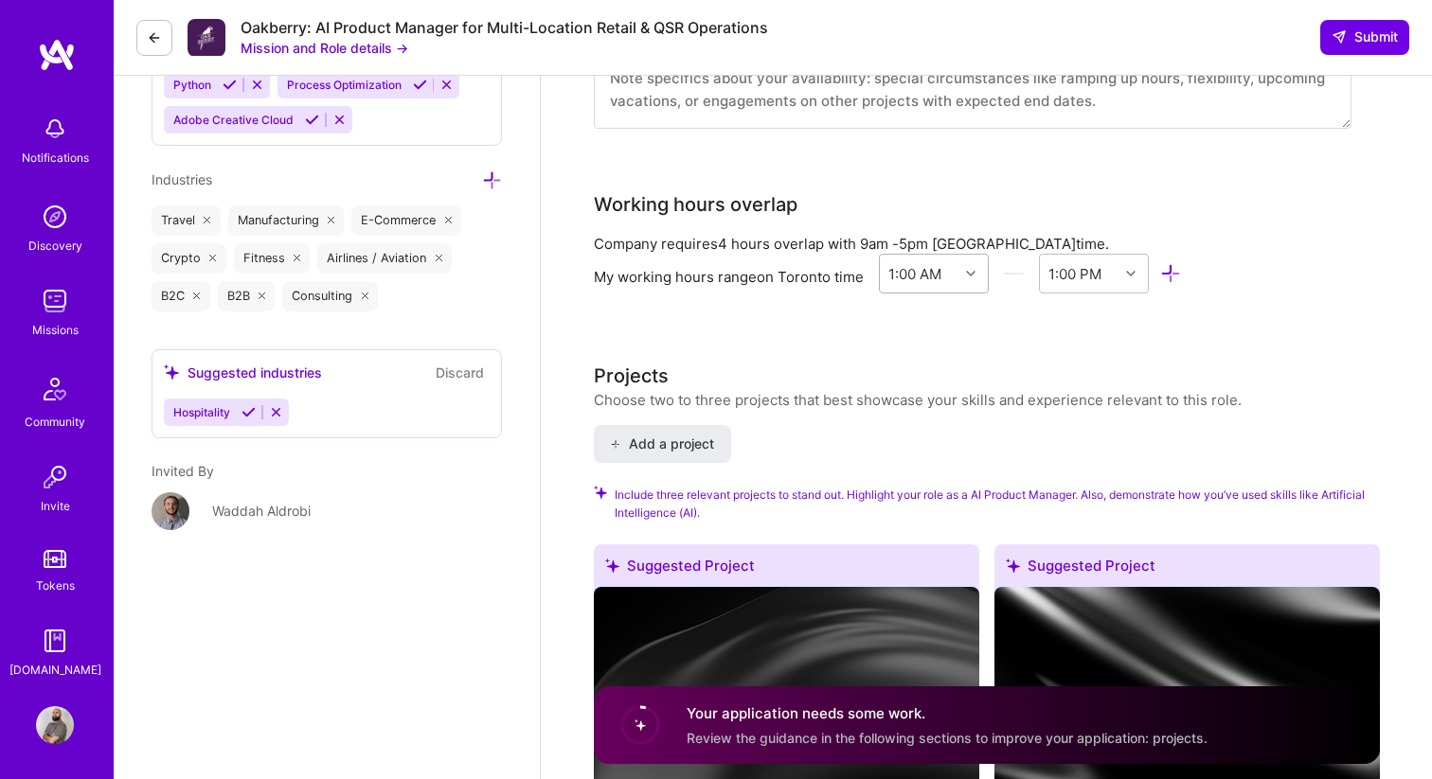
click at [969, 281] on div at bounding box center [972, 273] width 29 height 25
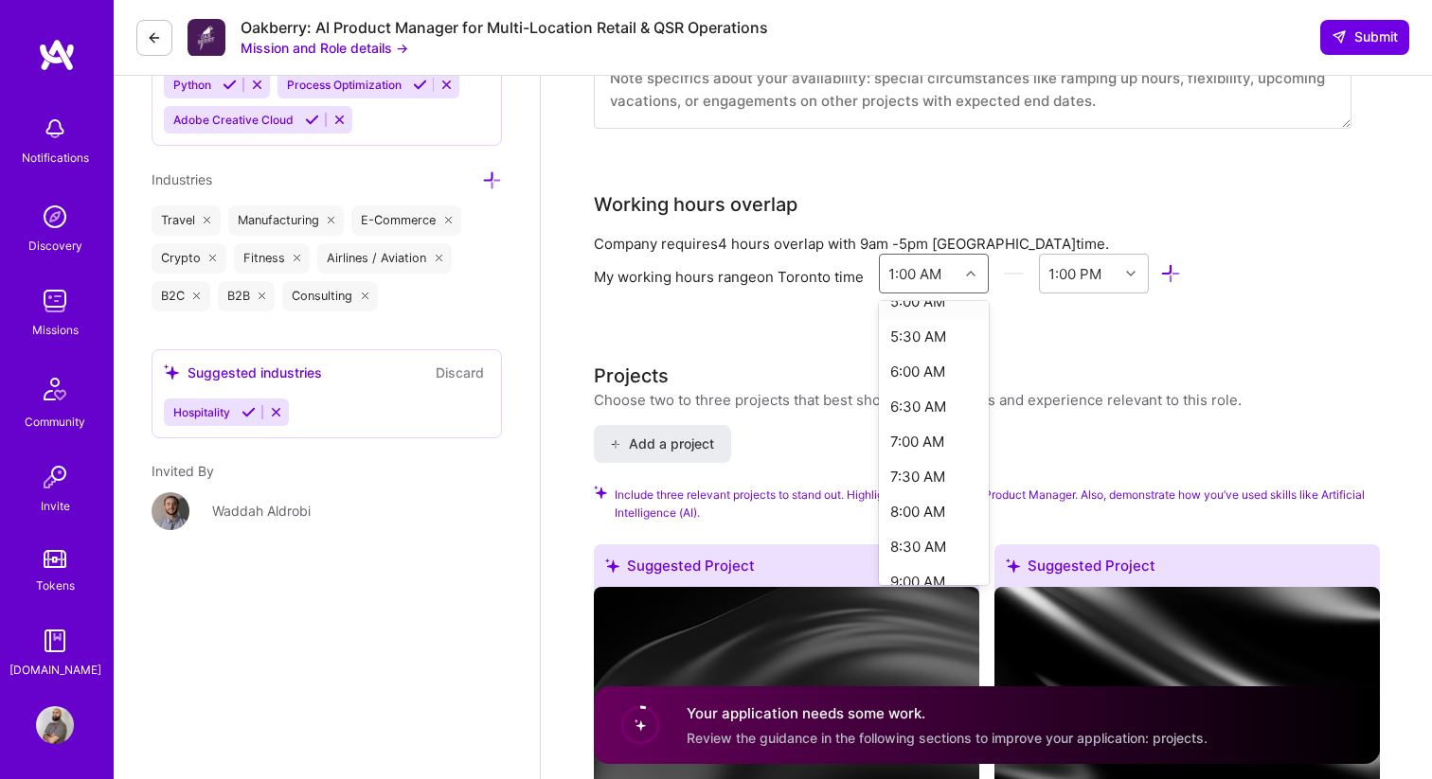
scroll to position [381, 0]
click at [925, 396] on div "6:30 AM" at bounding box center [934, 397] width 111 height 35
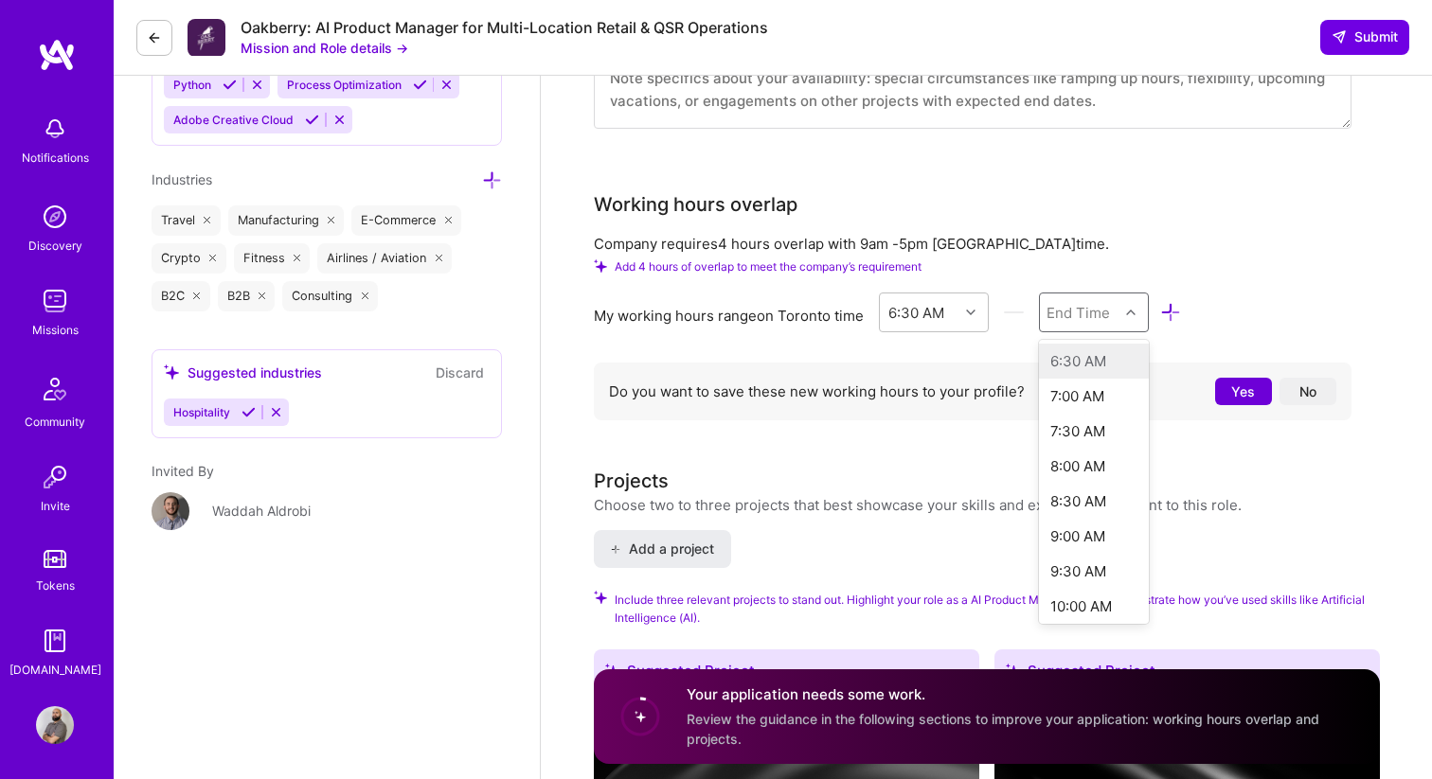
click at [1071, 314] on div "End Time" at bounding box center [1077, 312] width 63 height 20
click at [1078, 511] on div "3:00 PM" at bounding box center [1094, 513] width 111 height 35
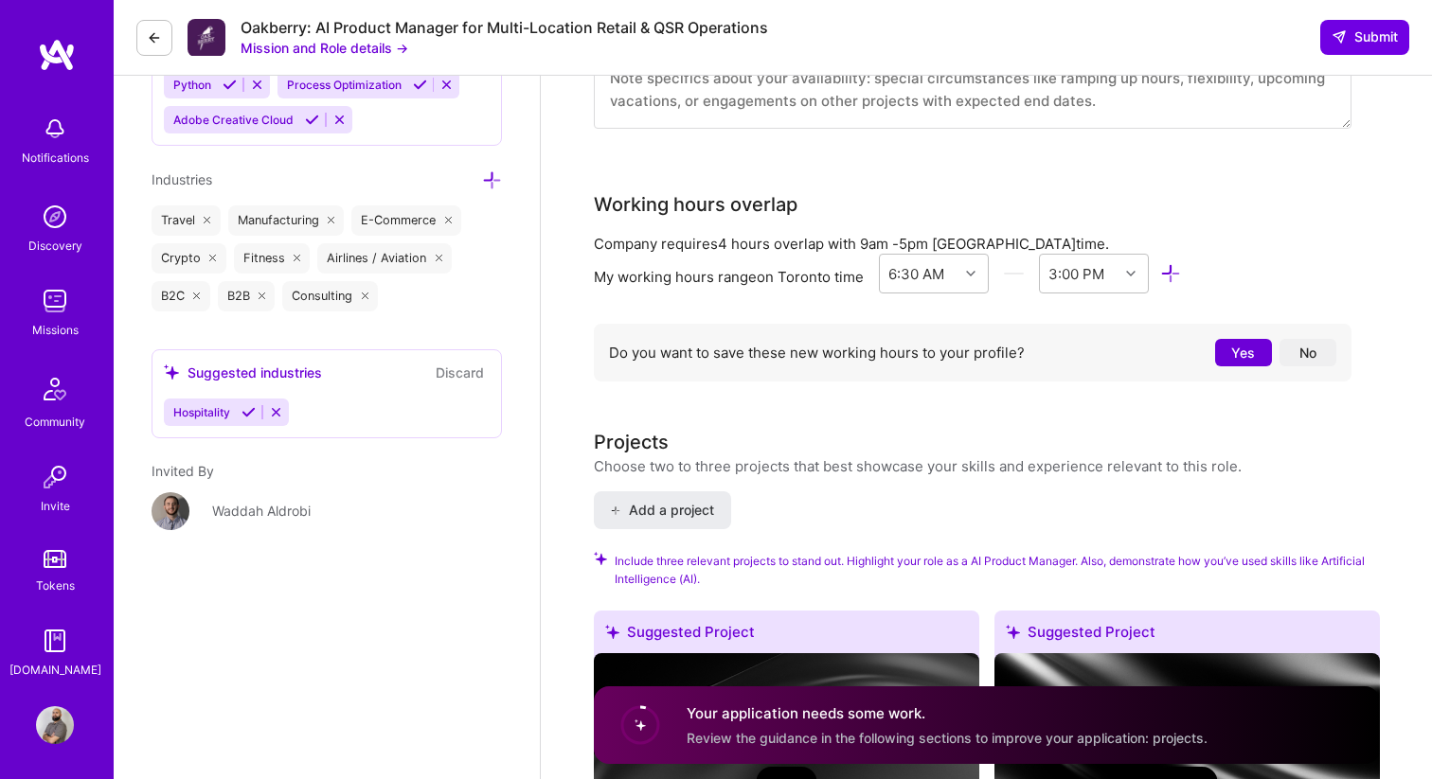
click at [1109, 383] on div "Do you want to save these new working hours to your profile? Yes No" at bounding box center [972, 357] width 757 height 66
click at [1307, 356] on button "No" at bounding box center [1307, 352] width 57 height 27
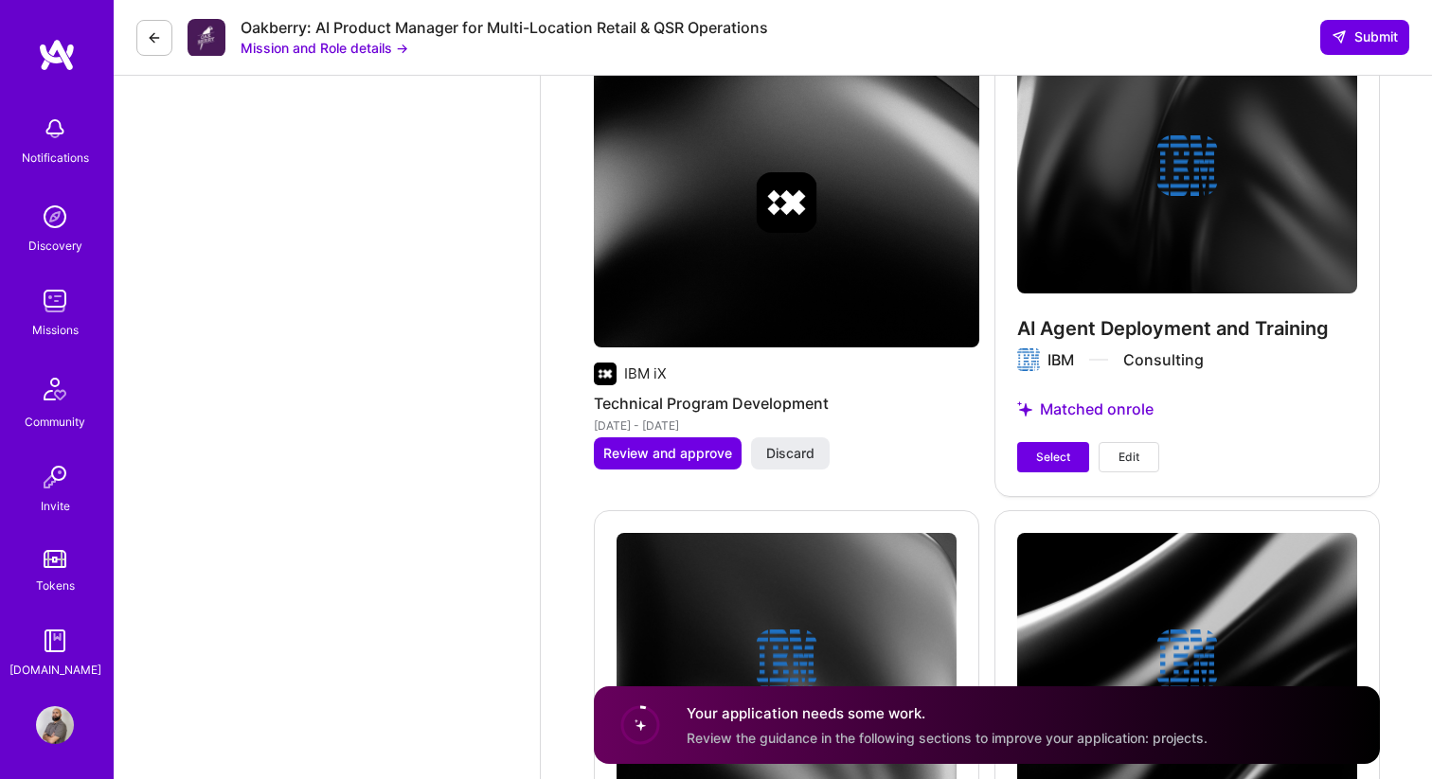
scroll to position [3870, 0]
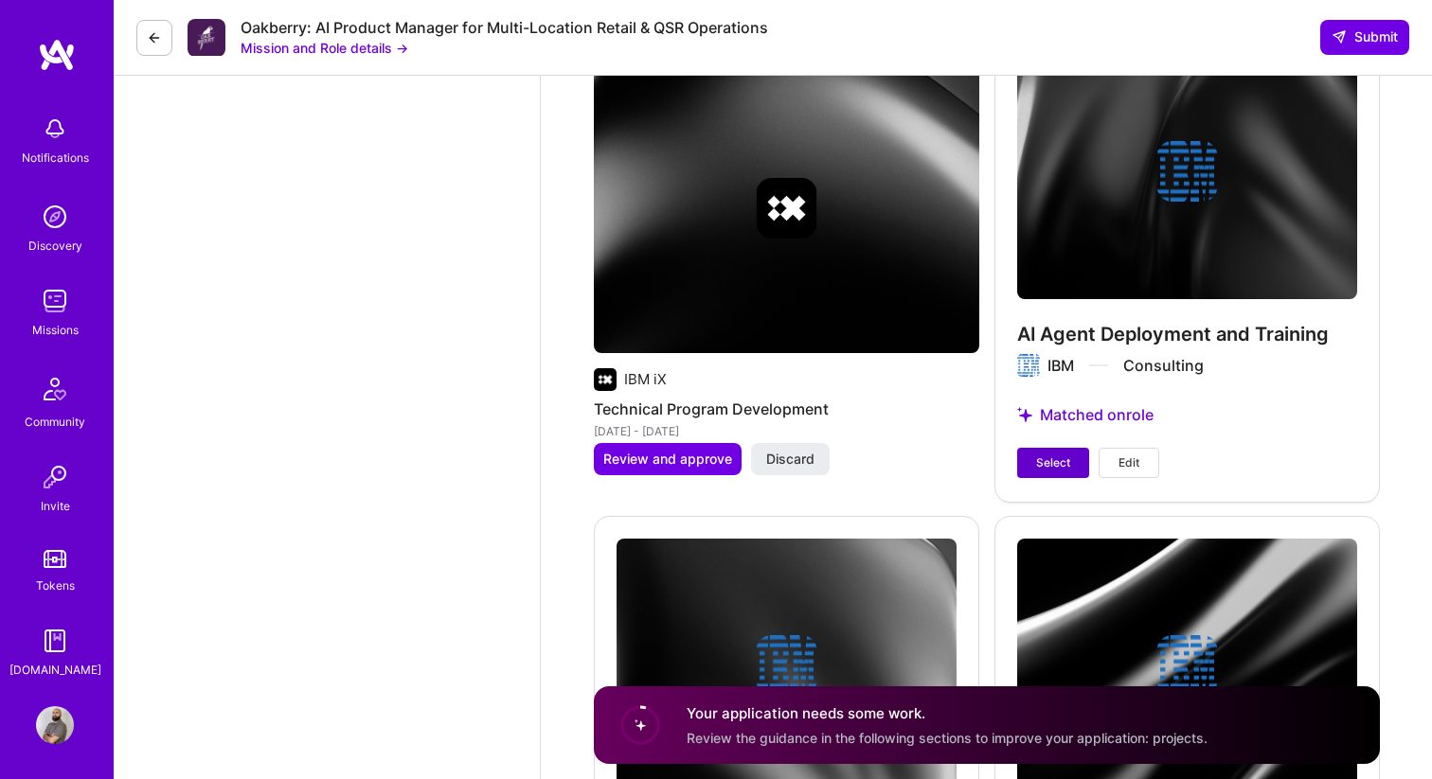
click at [1059, 454] on span "Select" at bounding box center [1053, 462] width 34 height 17
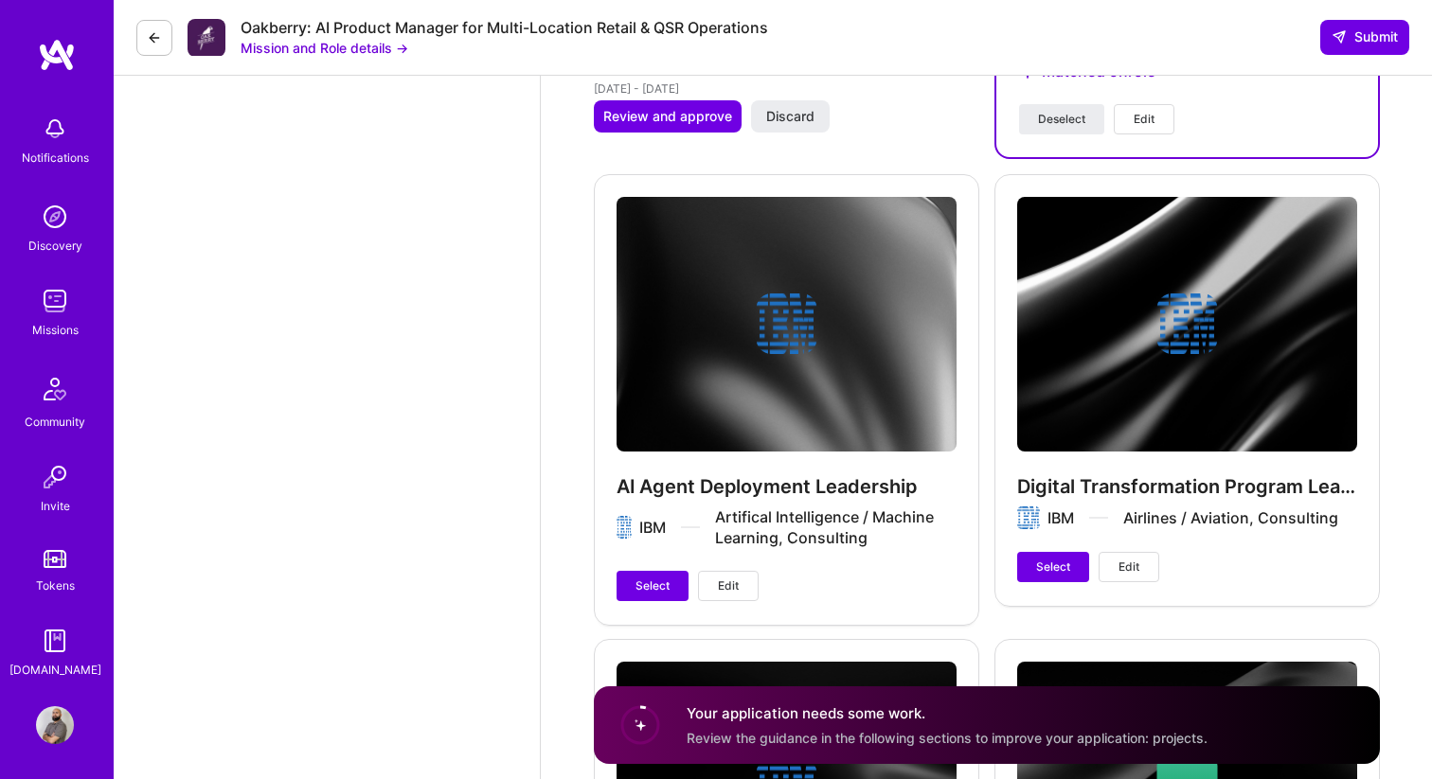
scroll to position [4212, 0]
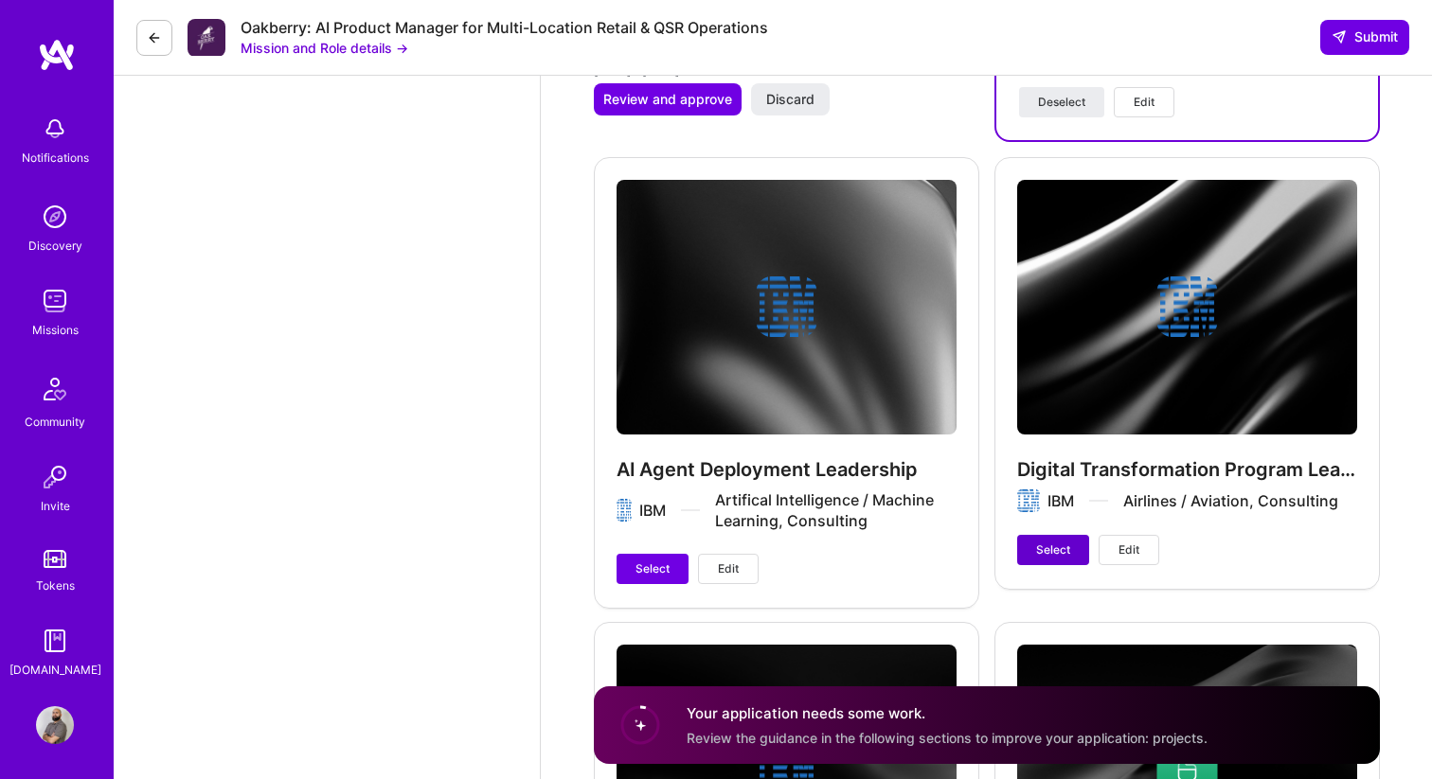
click at [1037, 542] on span "Select" at bounding box center [1053, 550] width 34 height 17
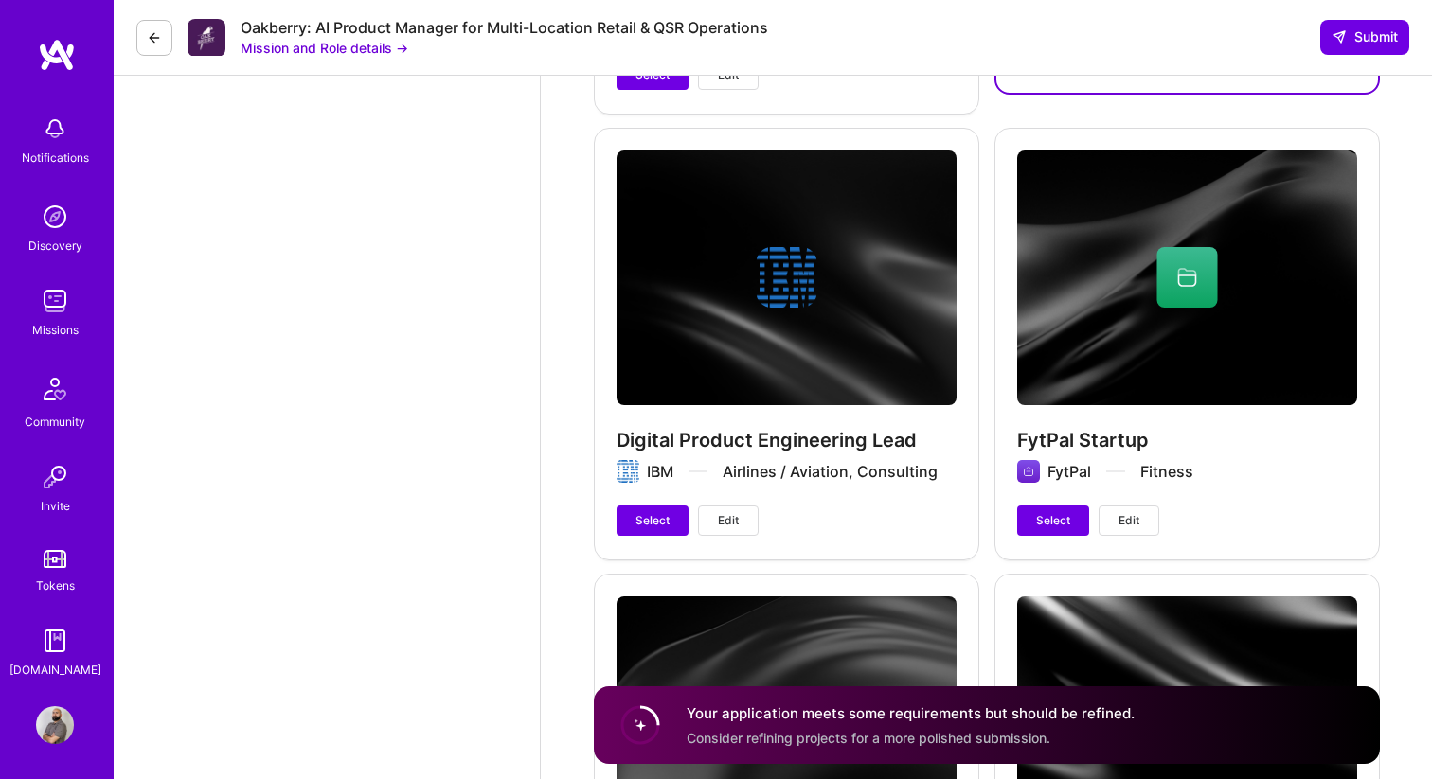
scroll to position [4708, 0]
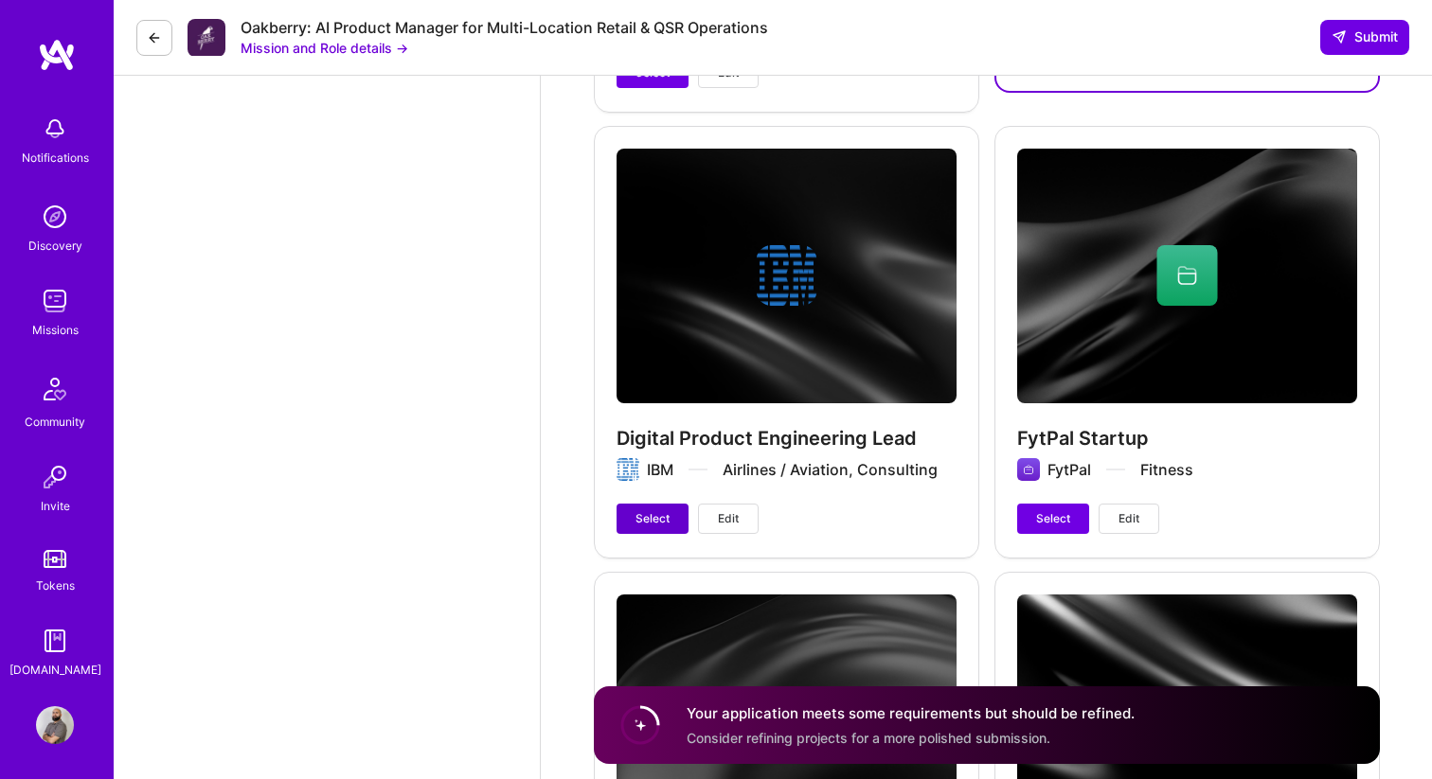
click at [661, 510] on span "Select" at bounding box center [652, 518] width 34 height 17
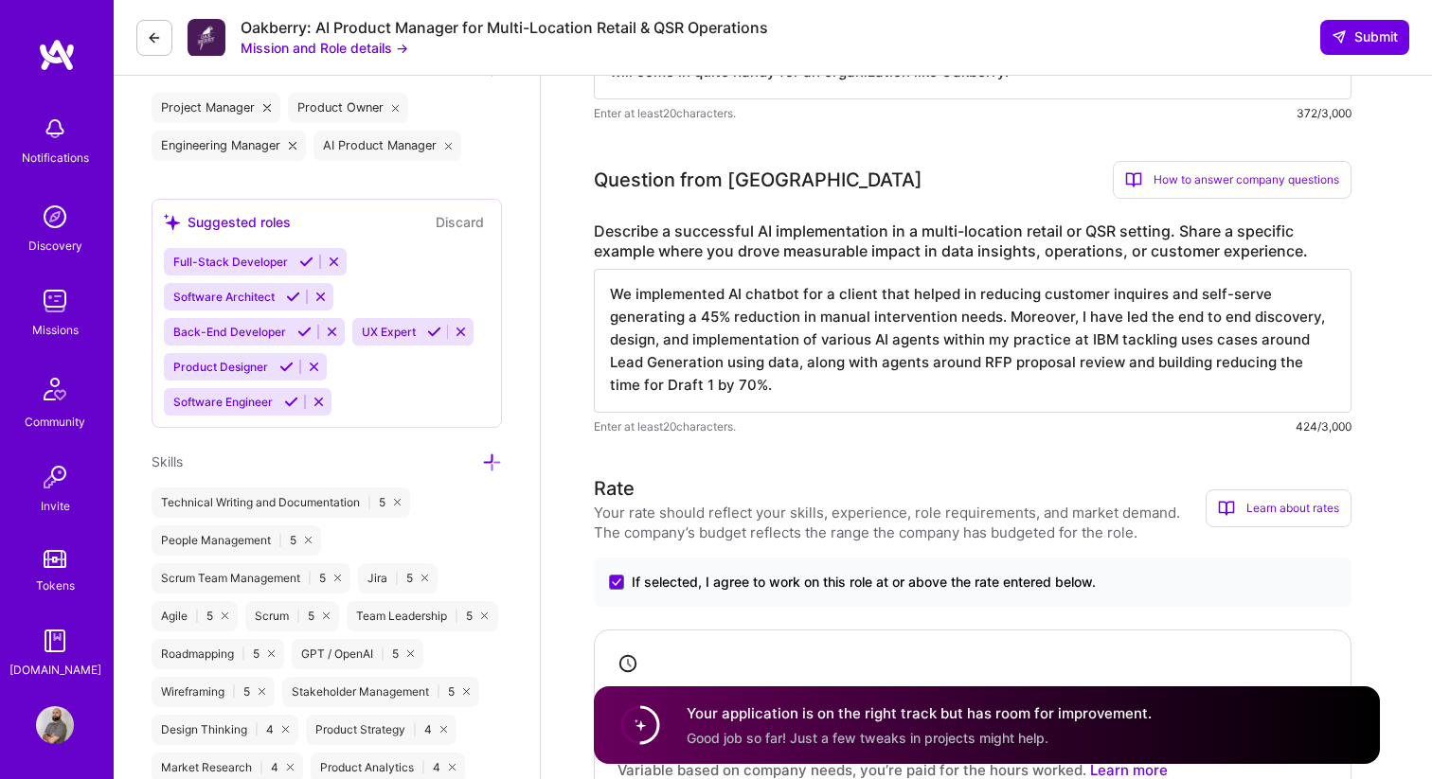
scroll to position [713, 0]
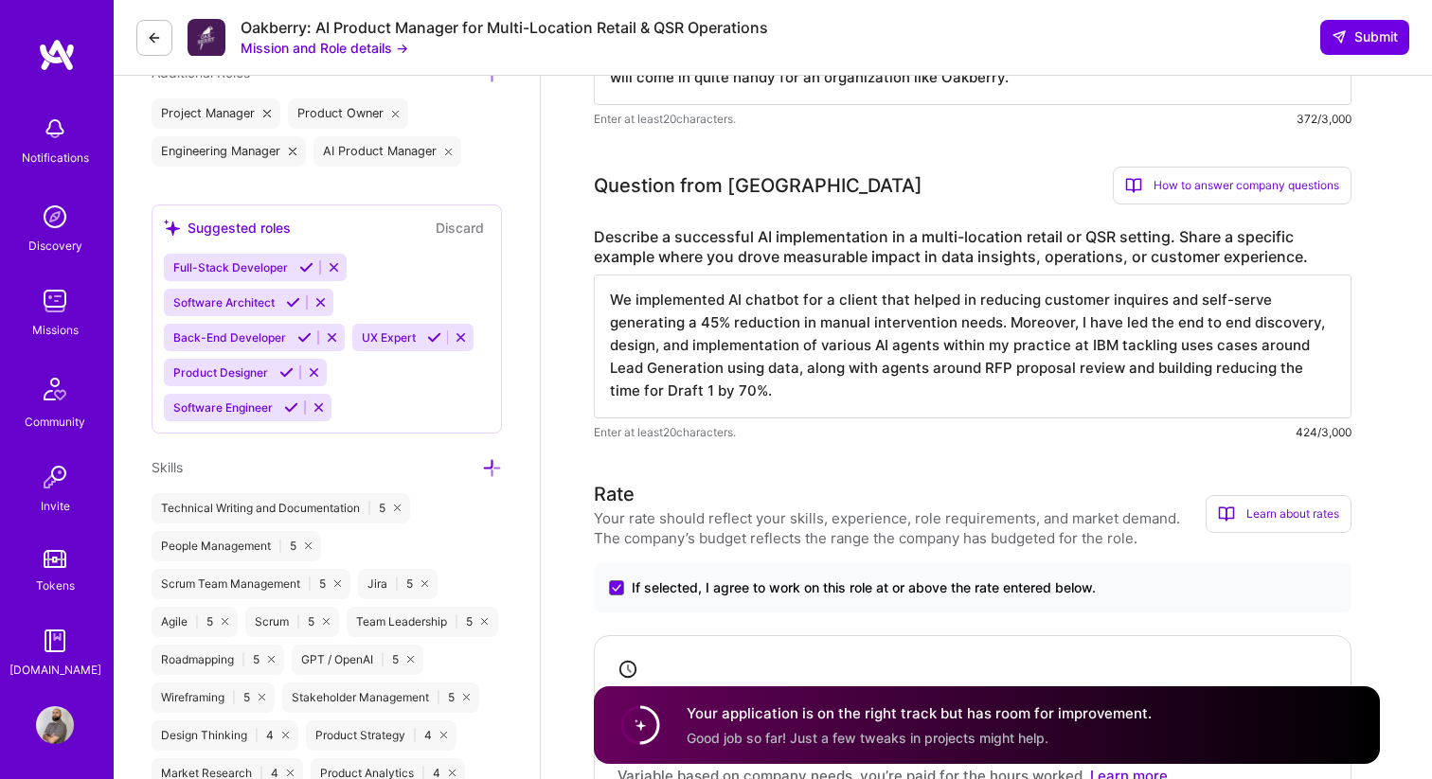
click at [284, 373] on icon at bounding box center [286, 372] width 14 height 14
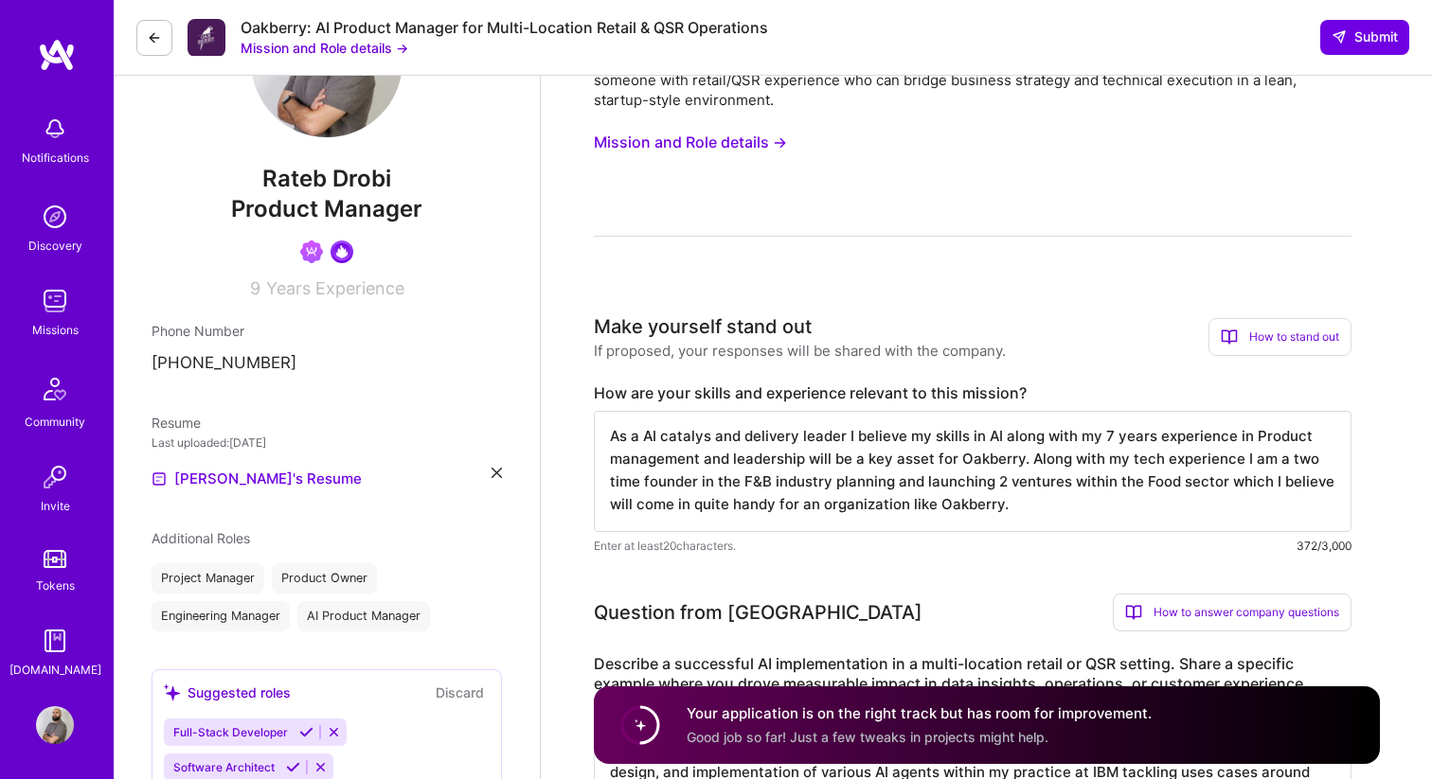
scroll to position [125, 0]
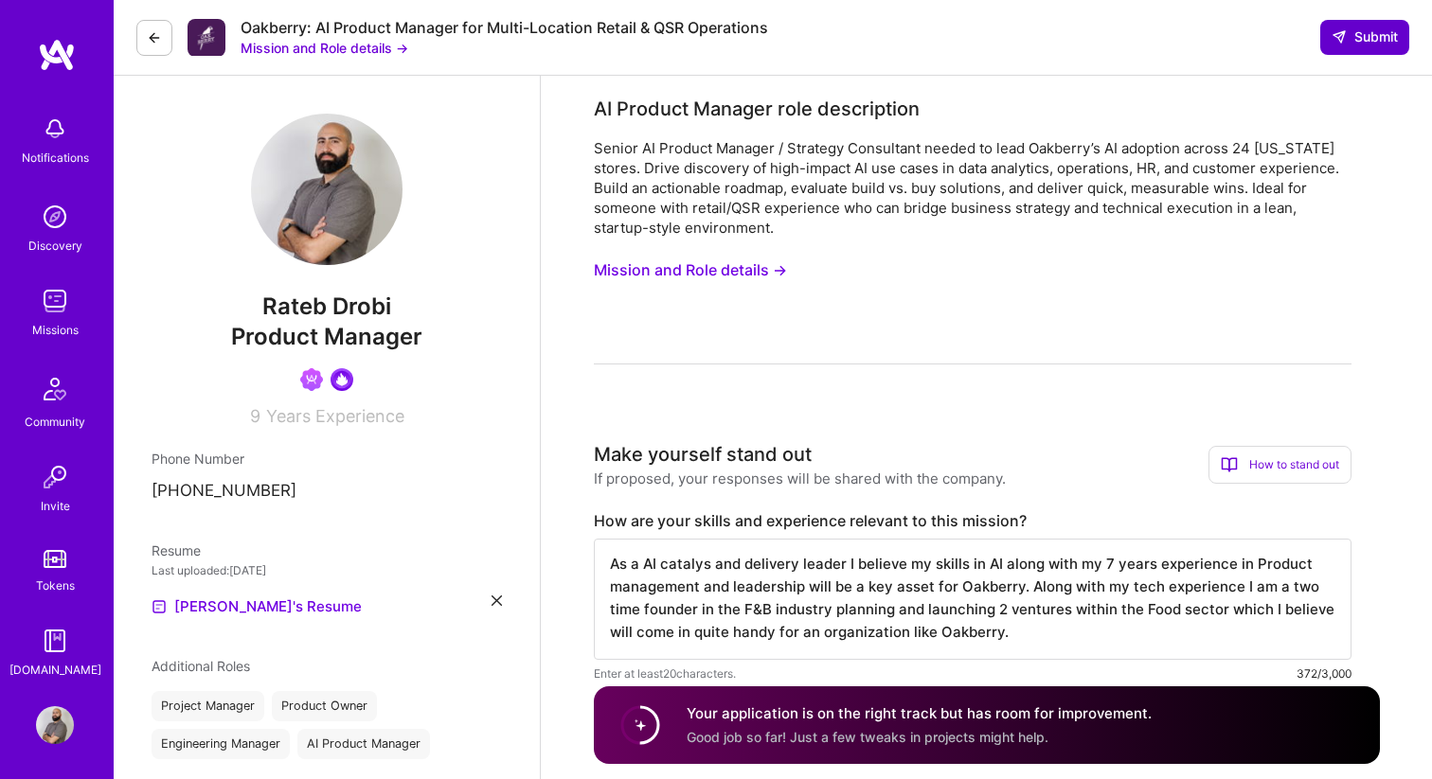
click at [1360, 33] on span "Submit" at bounding box center [1364, 36] width 66 height 19
